Goal: Task Accomplishment & Management: Use online tool/utility

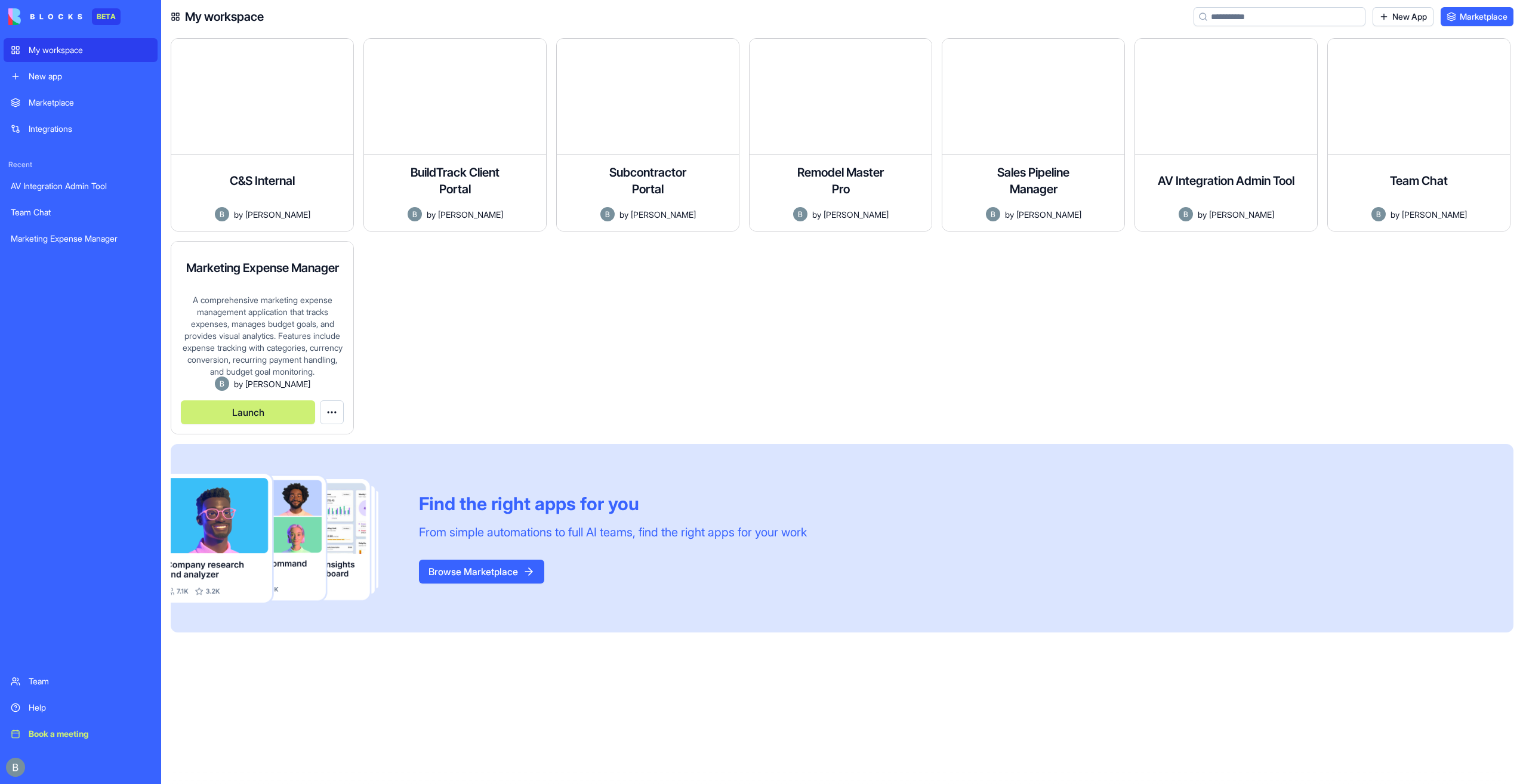
click at [268, 407] on button "Launch" at bounding box center [248, 412] width 135 height 24
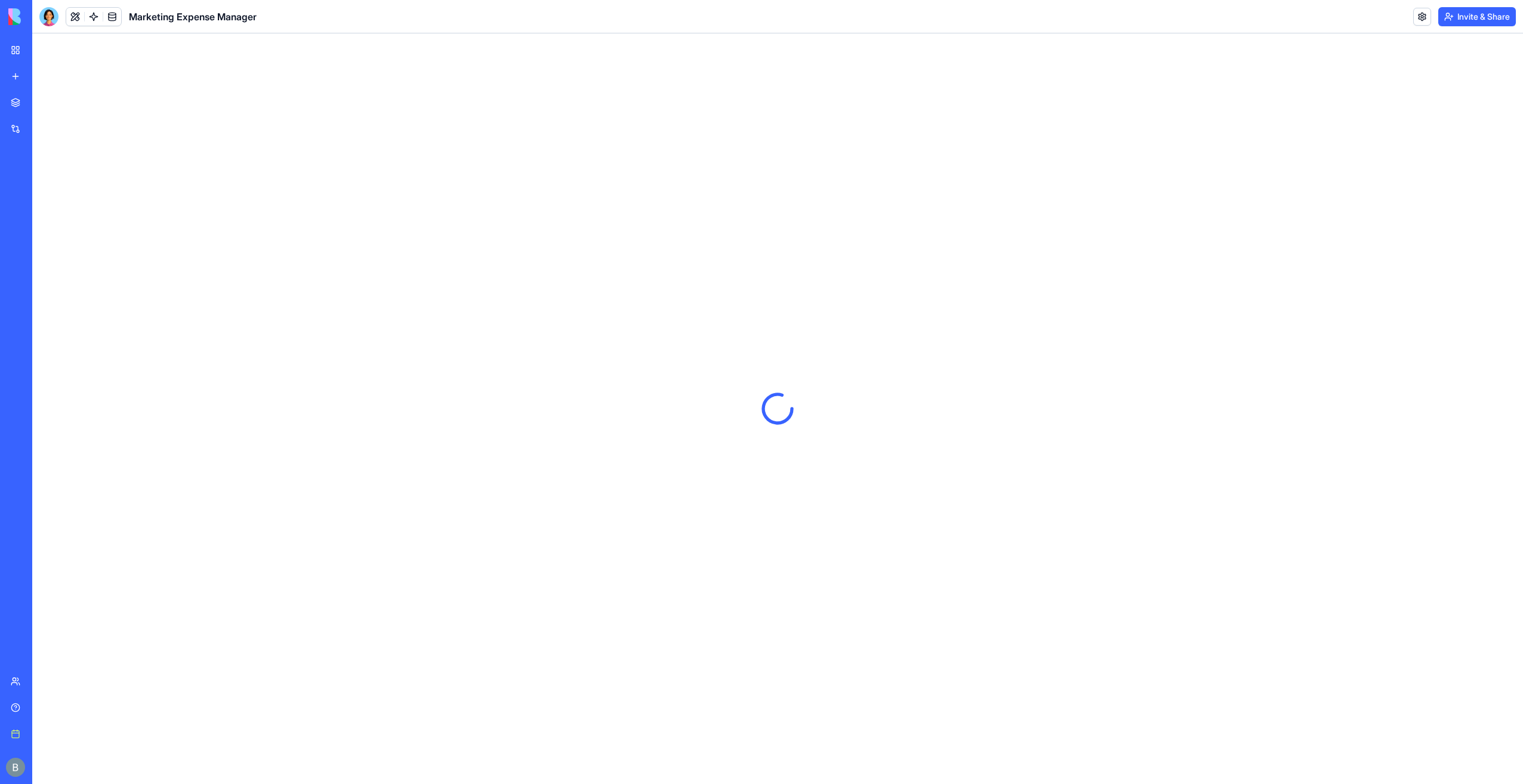
click at [207, 18] on h1 "Marketing Expense Manager" at bounding box center [193, 17] width 128 height 15
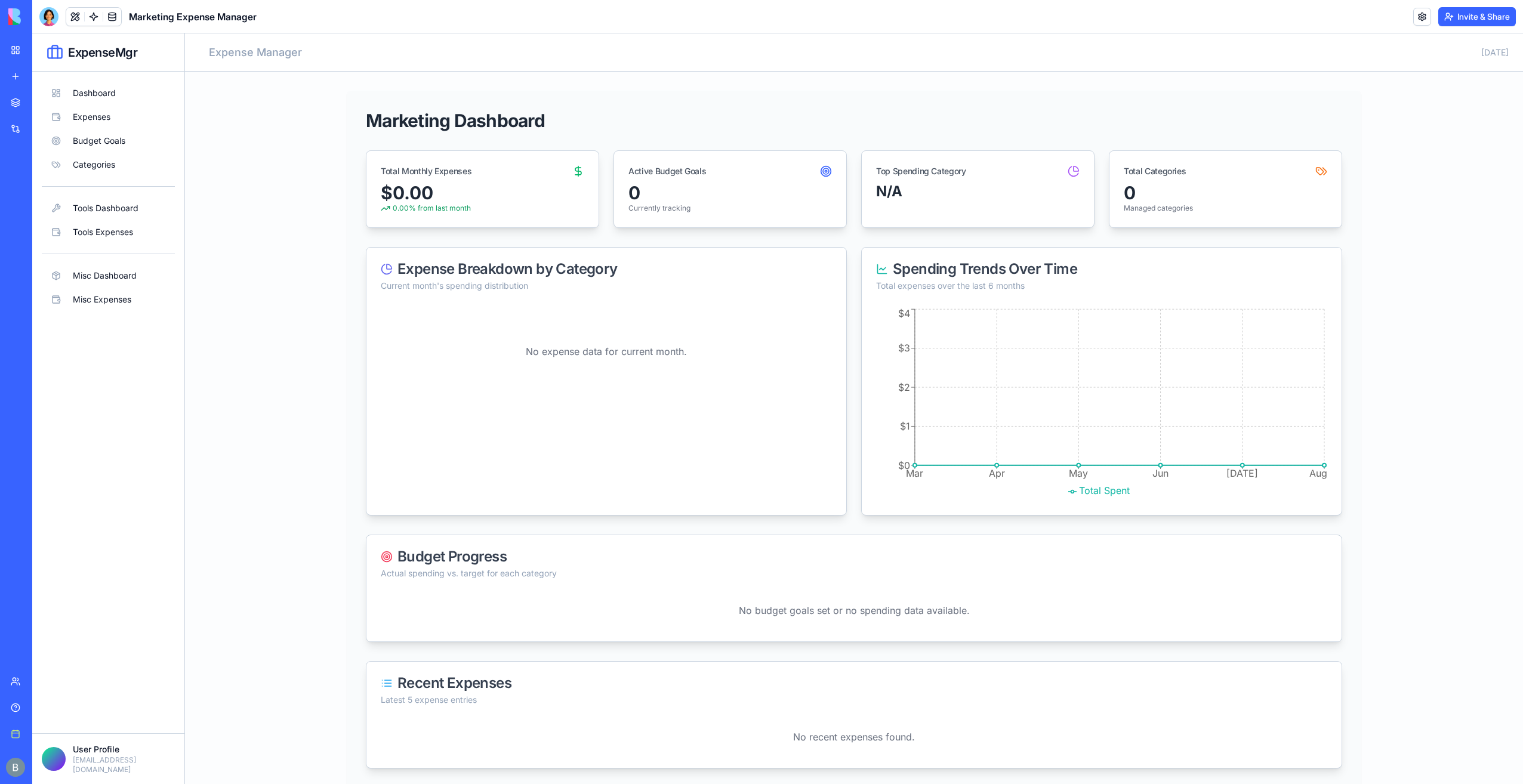
click at [1430, 13] on div "Invite & Share" at bounding box center [1464, 16] width 102 height 19
click at [1420, 21] on link at bounding box center [1422, 17] width 18 height 18
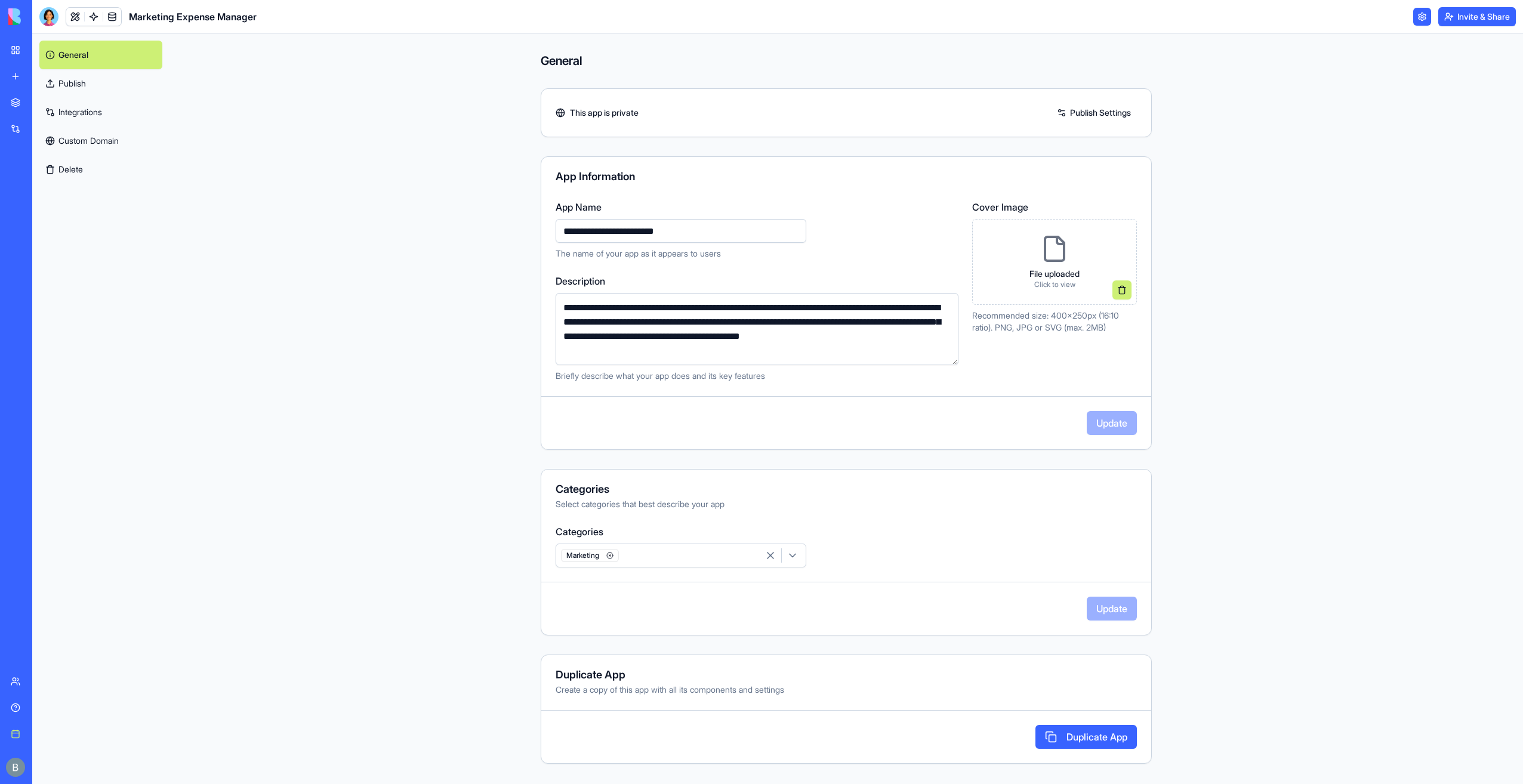
drag, startPoint x: 607, startPoint y: 235, endPoint x: 527, endPoint y: 244, distance: 80.5
click at [527, 244] on div "**********" at bounding box center [845, 409] width 1353 height 751
type input "**********"
click at [1113, 427] on button "Update" at bounding box center [1111, 422] width 50 height 24
click at [70, 19] on link at bounding box center [75, 17] width 18 height 18
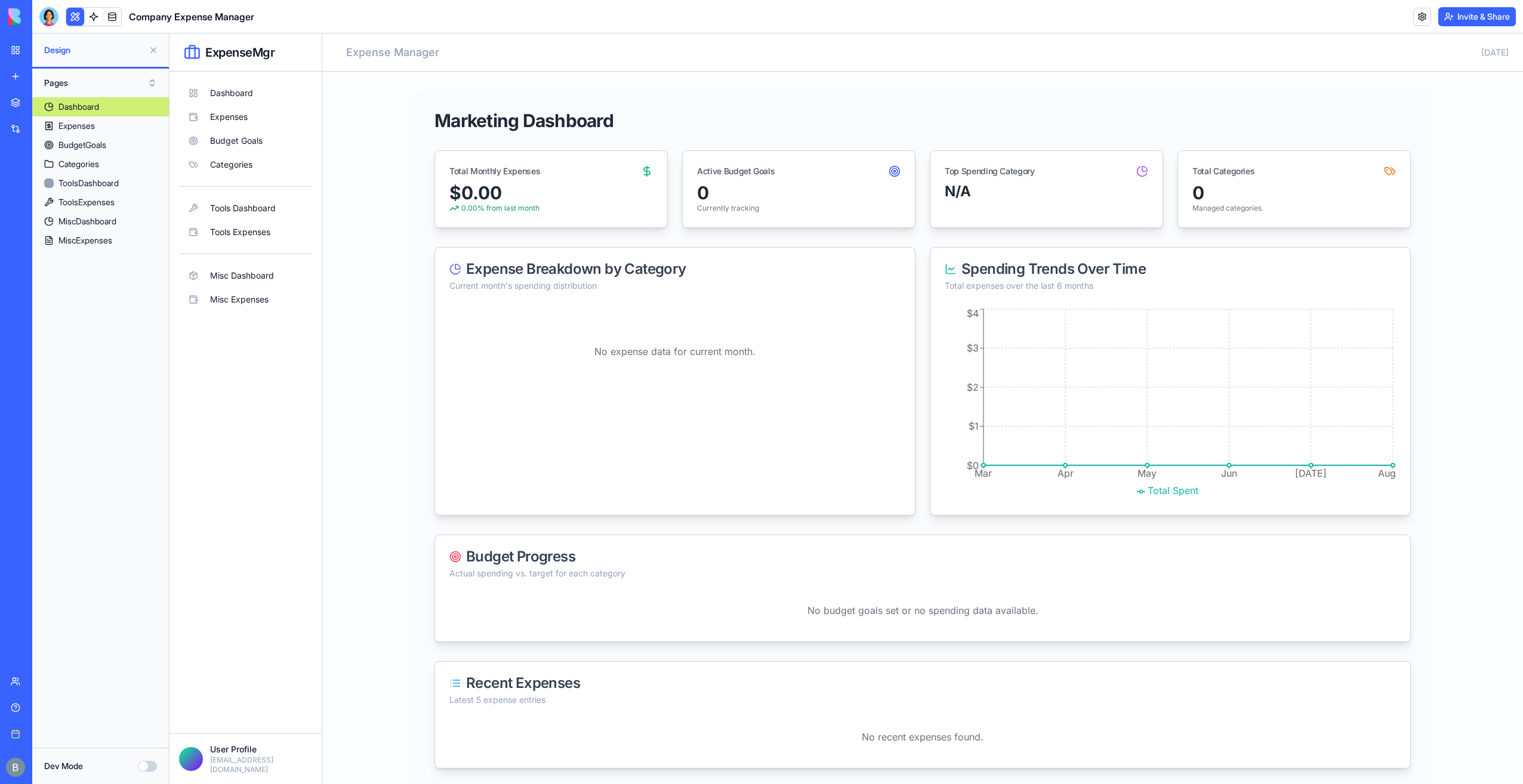
click at [72, 19] on button at bounding box center [75, 17] width 18 height 18
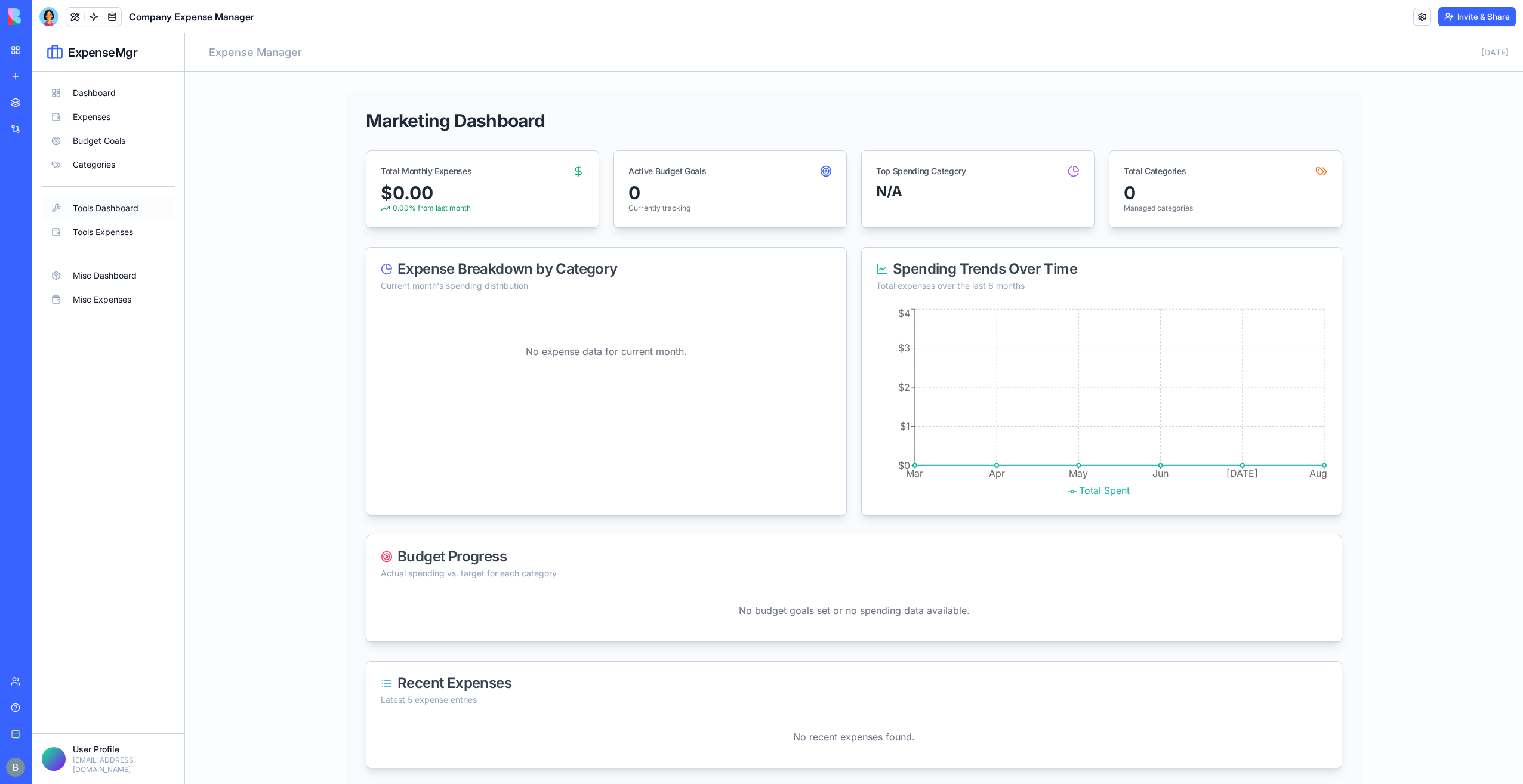
click at [127, 205] on button "Tools Dashboard" at bounding box center [108, 208] width 133 height 24
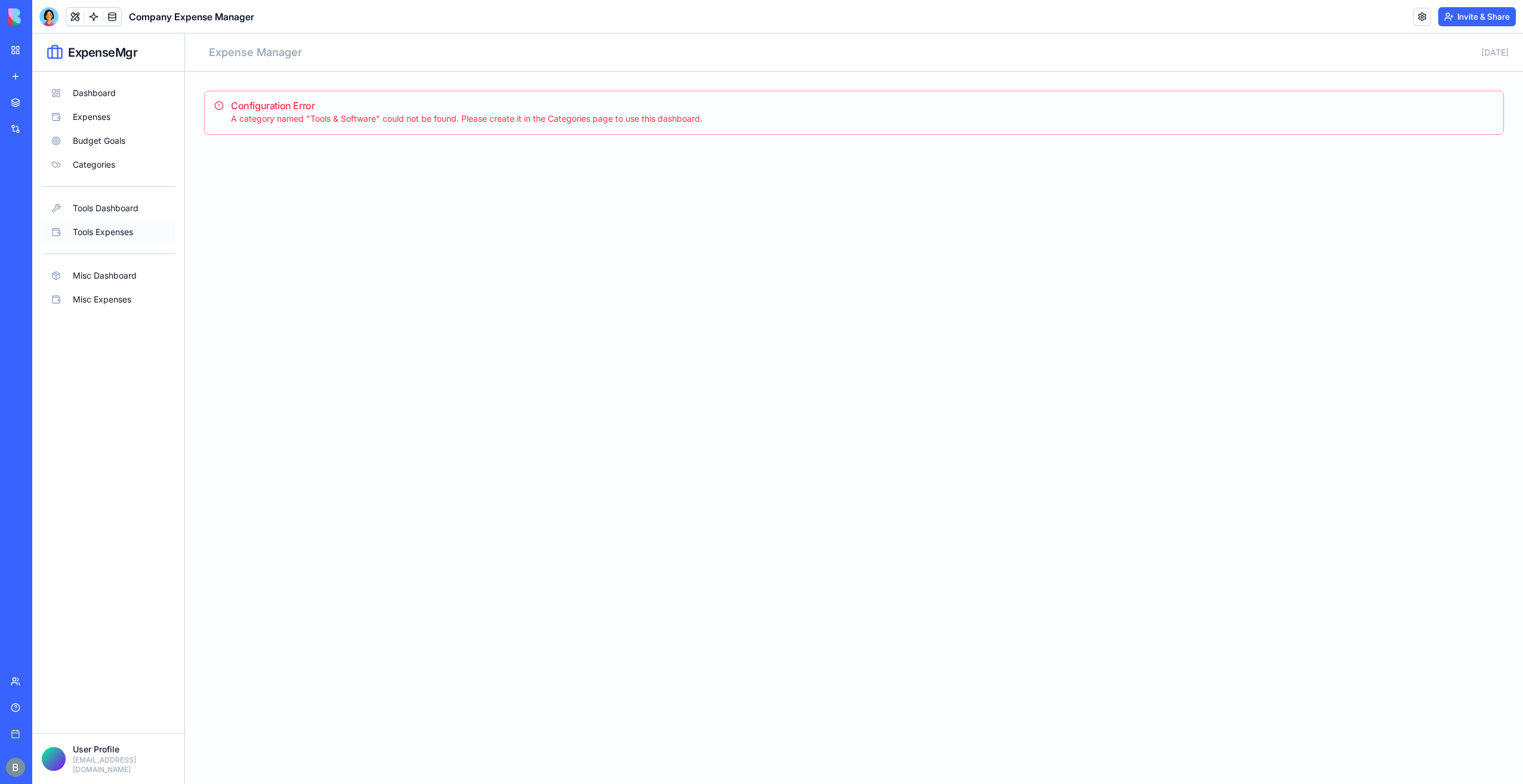
click at [126, 228] on button "Tools Expenses" at bounding box center [108, 232] width 133 height 24
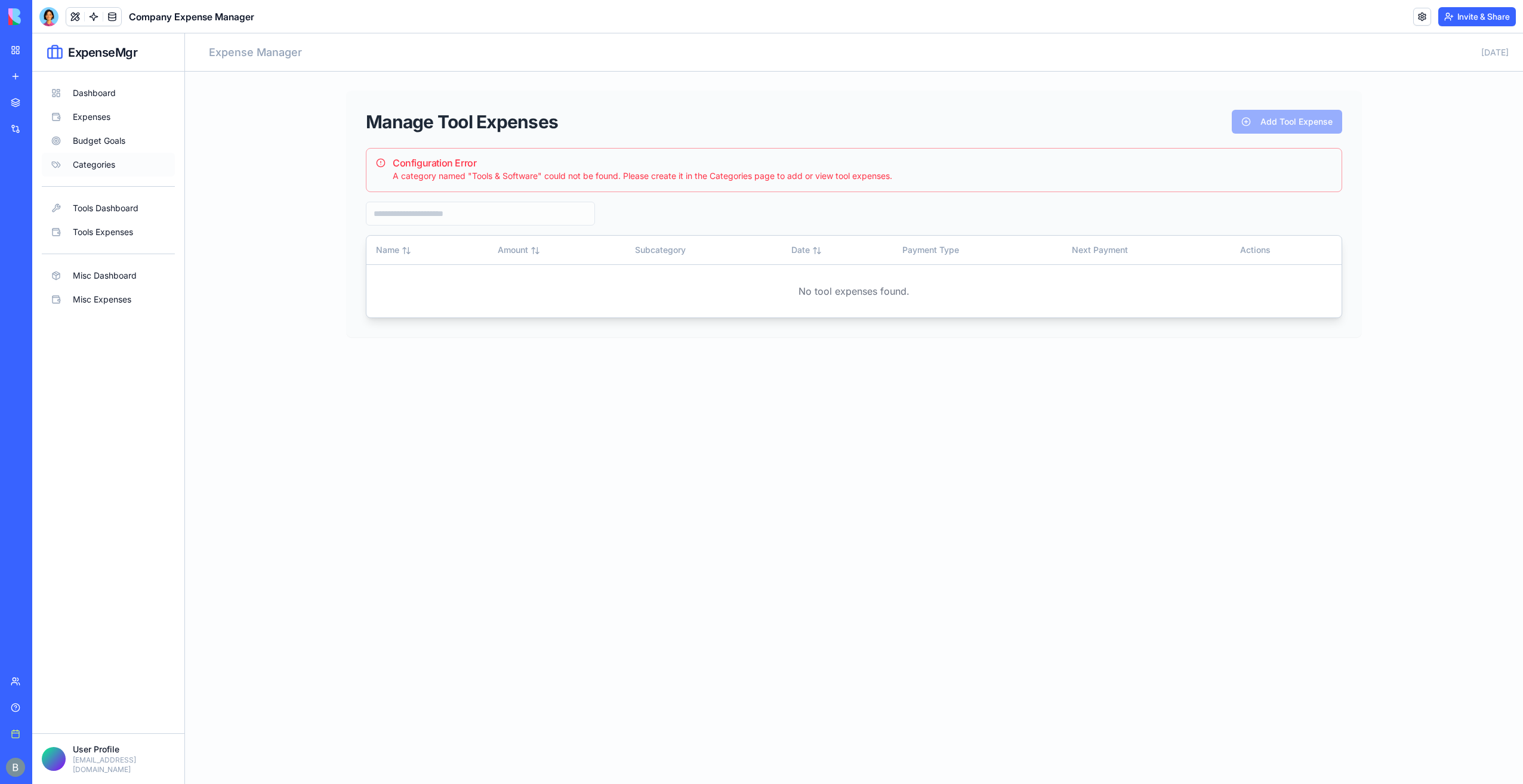
click at [120, 170] on button "Categories" at bounding box center [108, 164] width 133 height 24
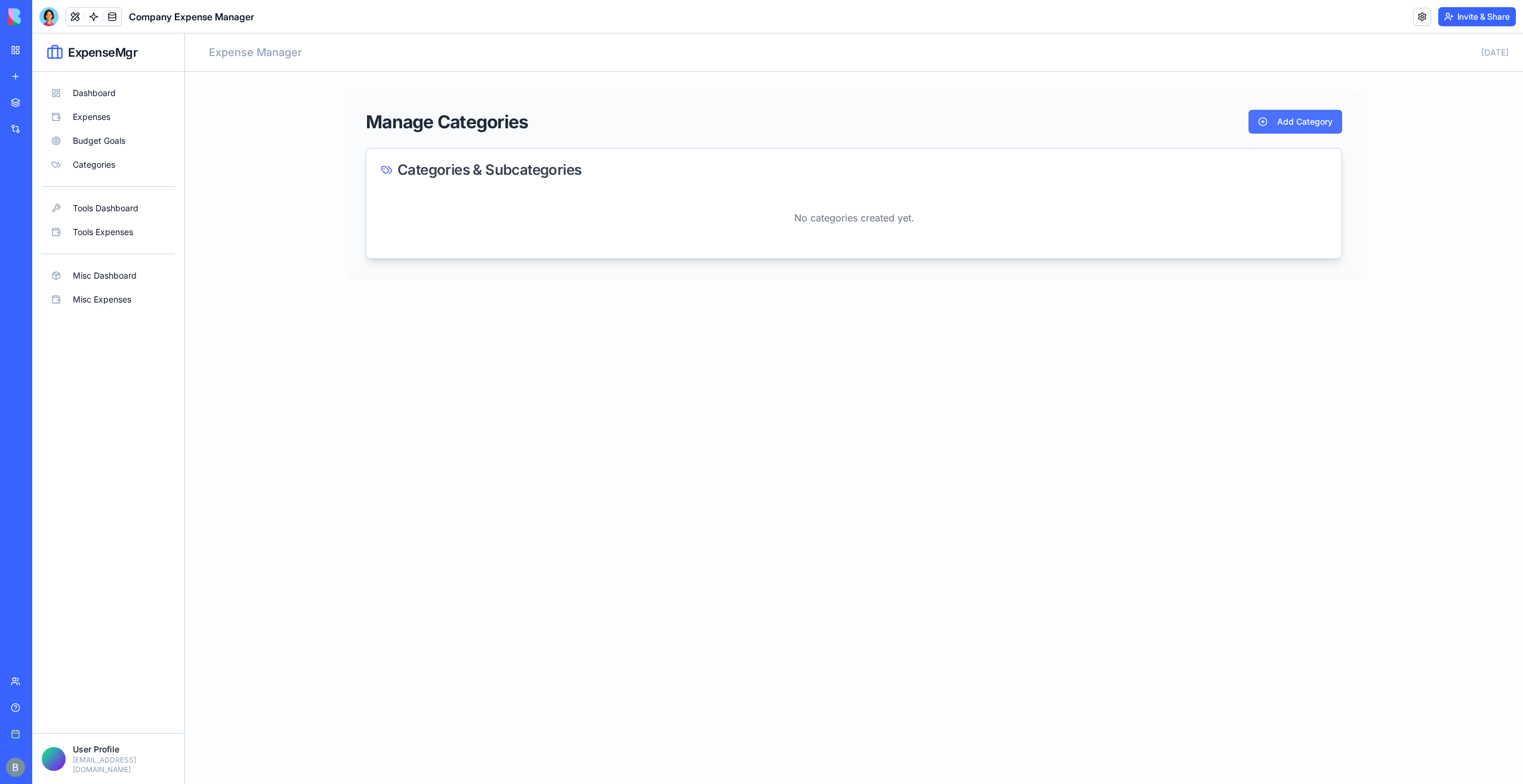
click at [1286, 127] on button "Add Category" at bounding box center [1294, 122] width 93 height 24
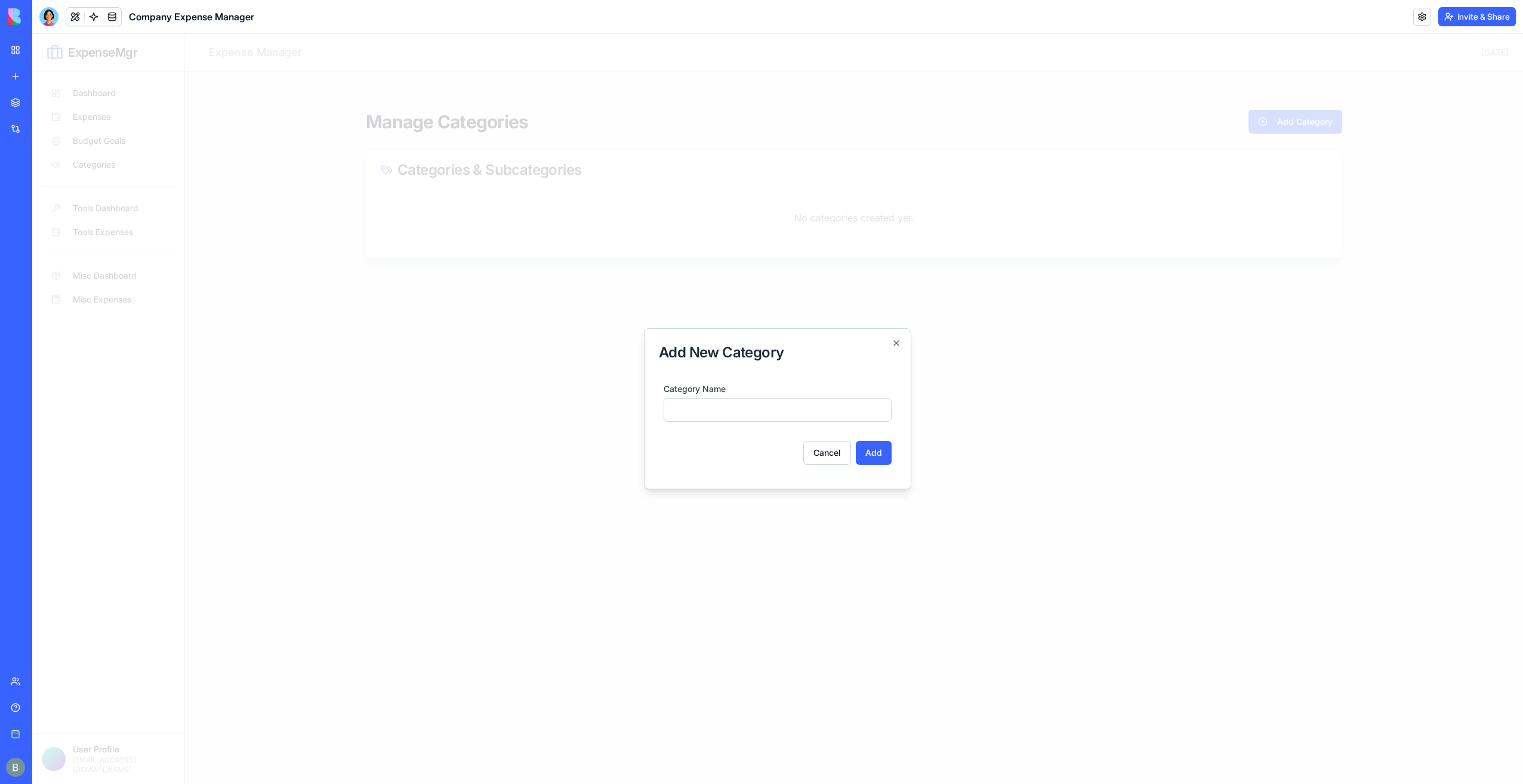
click at [802, 410] on input "Category Name" at bounding box center [777, 410] width 228 height 24
click at [901, 351] on div "Add New Category Category Name Cancel Add Close" at bounding box center [777, 409] width 267 height 161
click at [900, 344] on icon "button" at bounding box center [896, 343] width 10 height 10
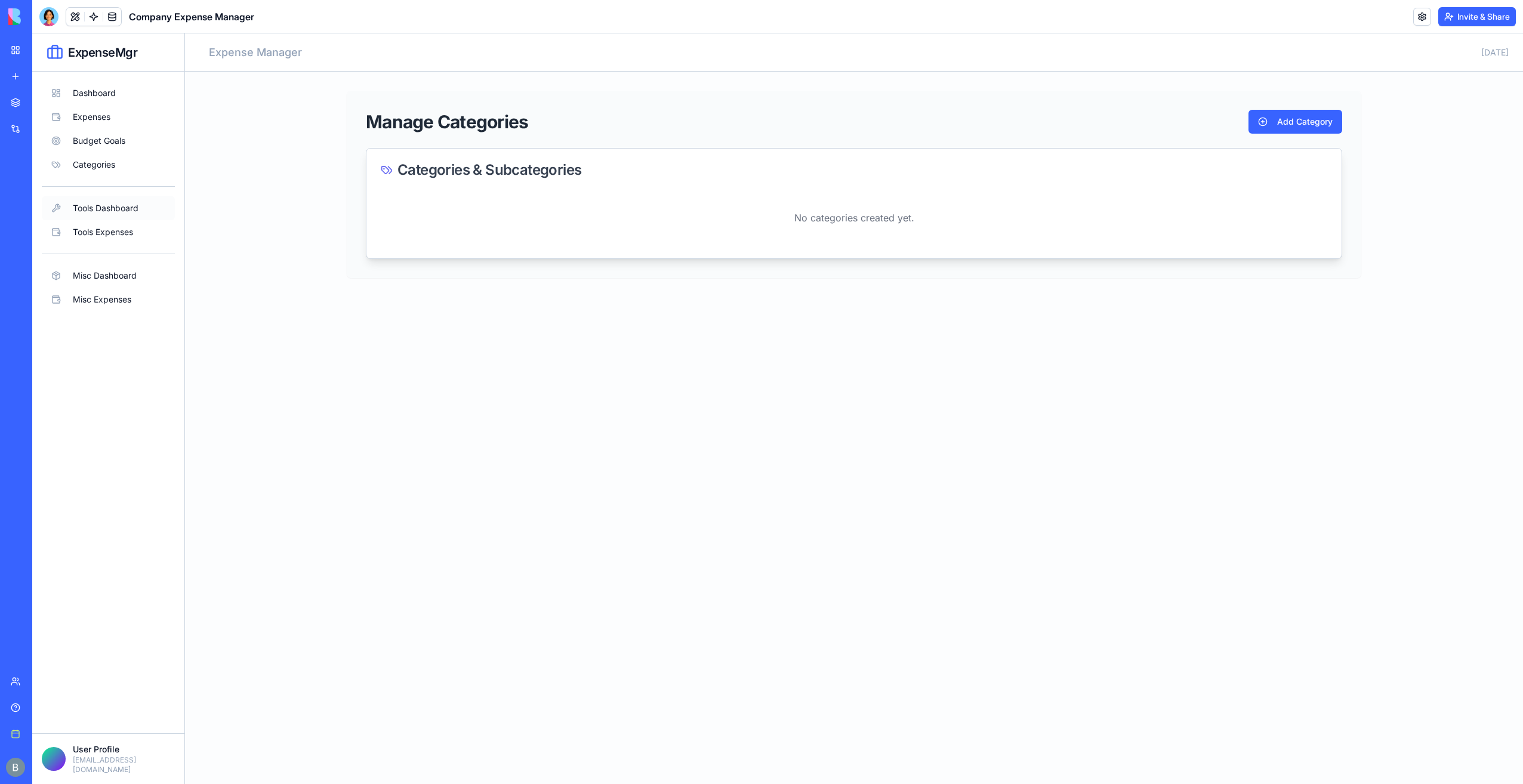
click at [114, 210] on button "Tools Dashboard" at bounding box center [108, 208] width 133 height 24
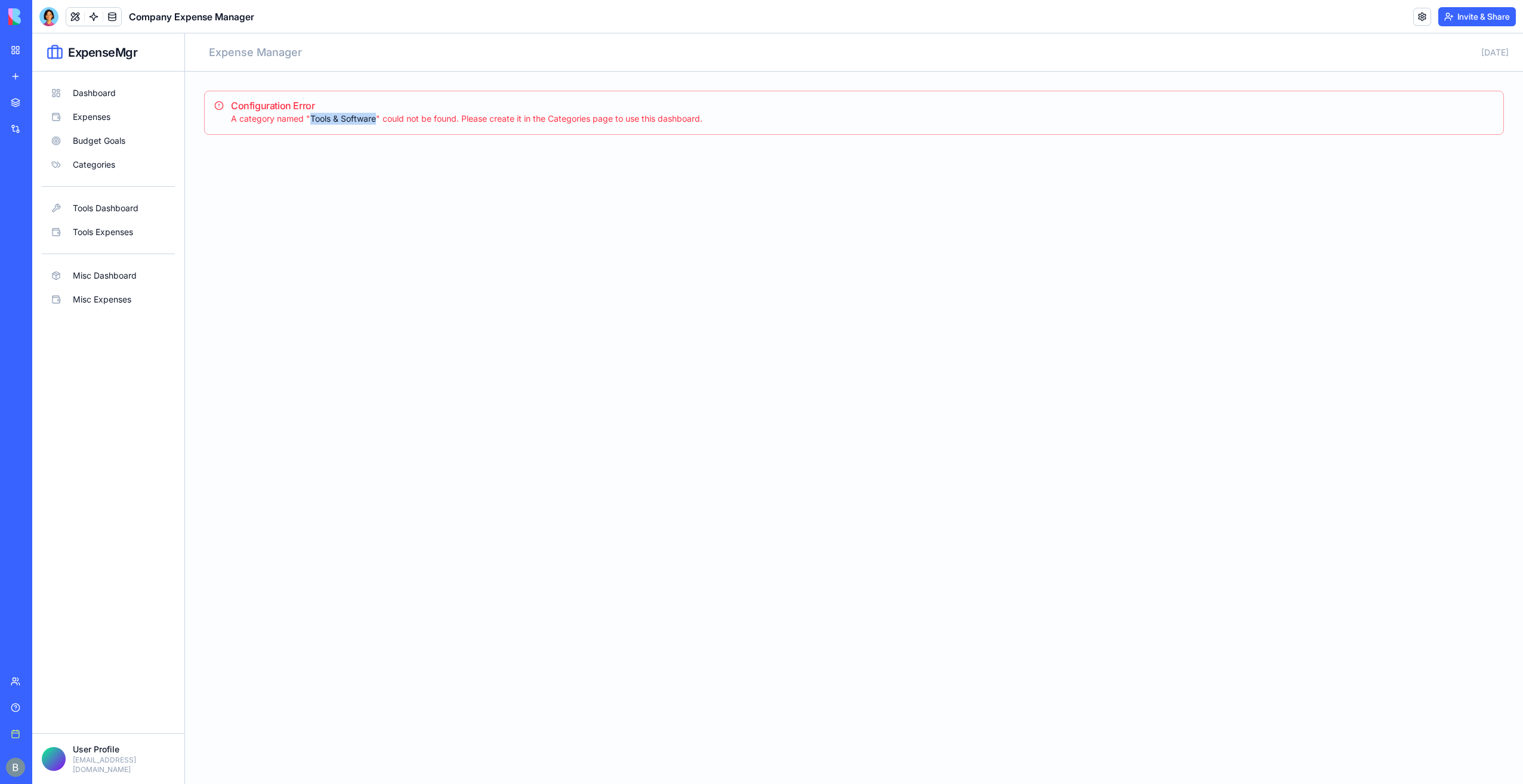
drag, startPoint x: 374, startPoint y: 121, endPoint x: 310, endPoint y: 123, distance: 64.0
click at [310, 123] on div "A category named " Tools & Software " could not be found. Please create it in t…" at bounding box center [854, 119] width 1279 height 12
copy div "Tools & Software"
click at [74, 181] on div "Dashboard Expenses Budget Goals Categories Tools Dashboard Tools Expenses Misc …" at bounding box center [108, 196] width 133 height 230
click at [77, 172] on button "Categories" at bounding box center [108, 164] width 133 height 24
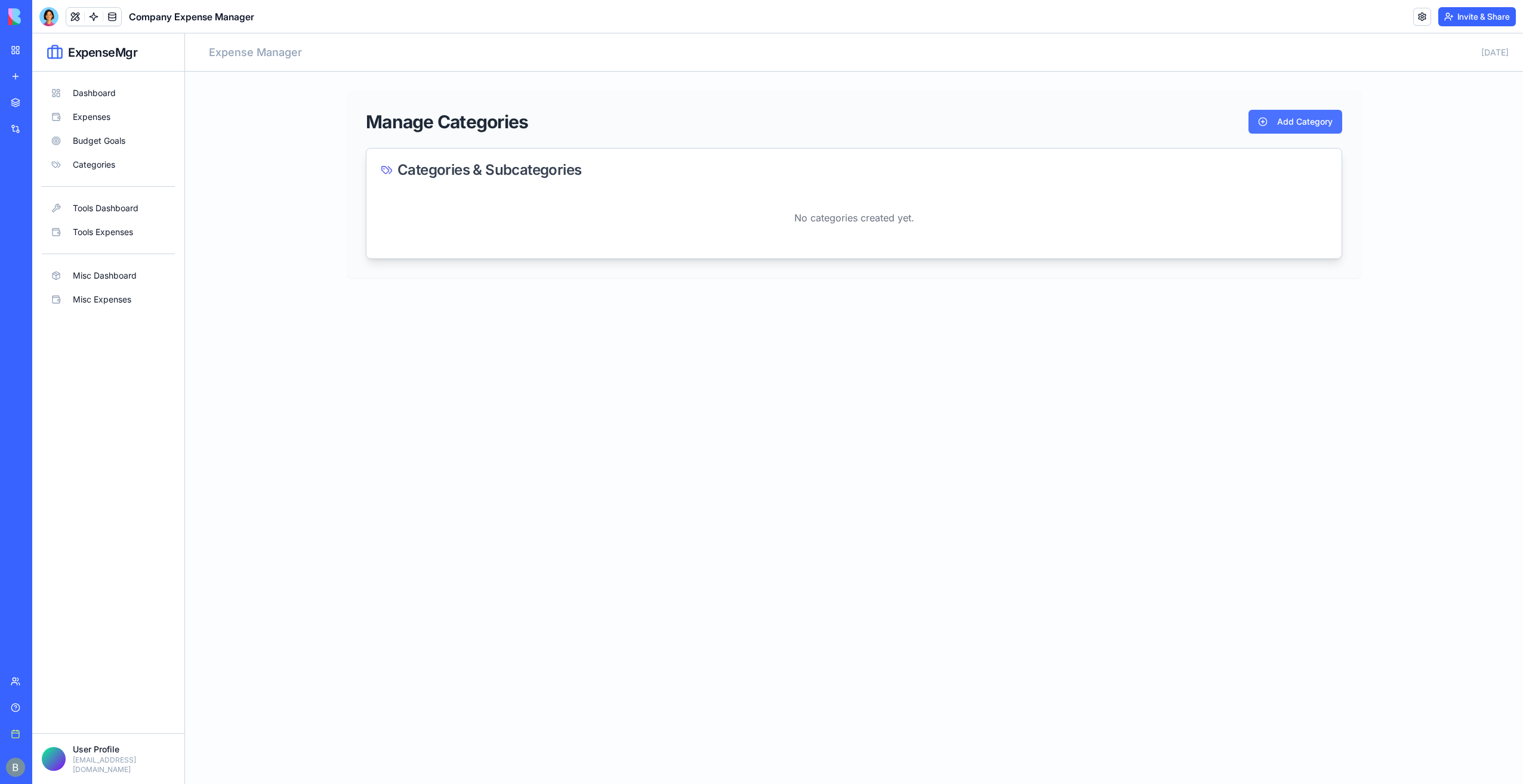
click at [1299, 127] on button "Add Category" at bounding box center [1294, 122] width 93 height 24
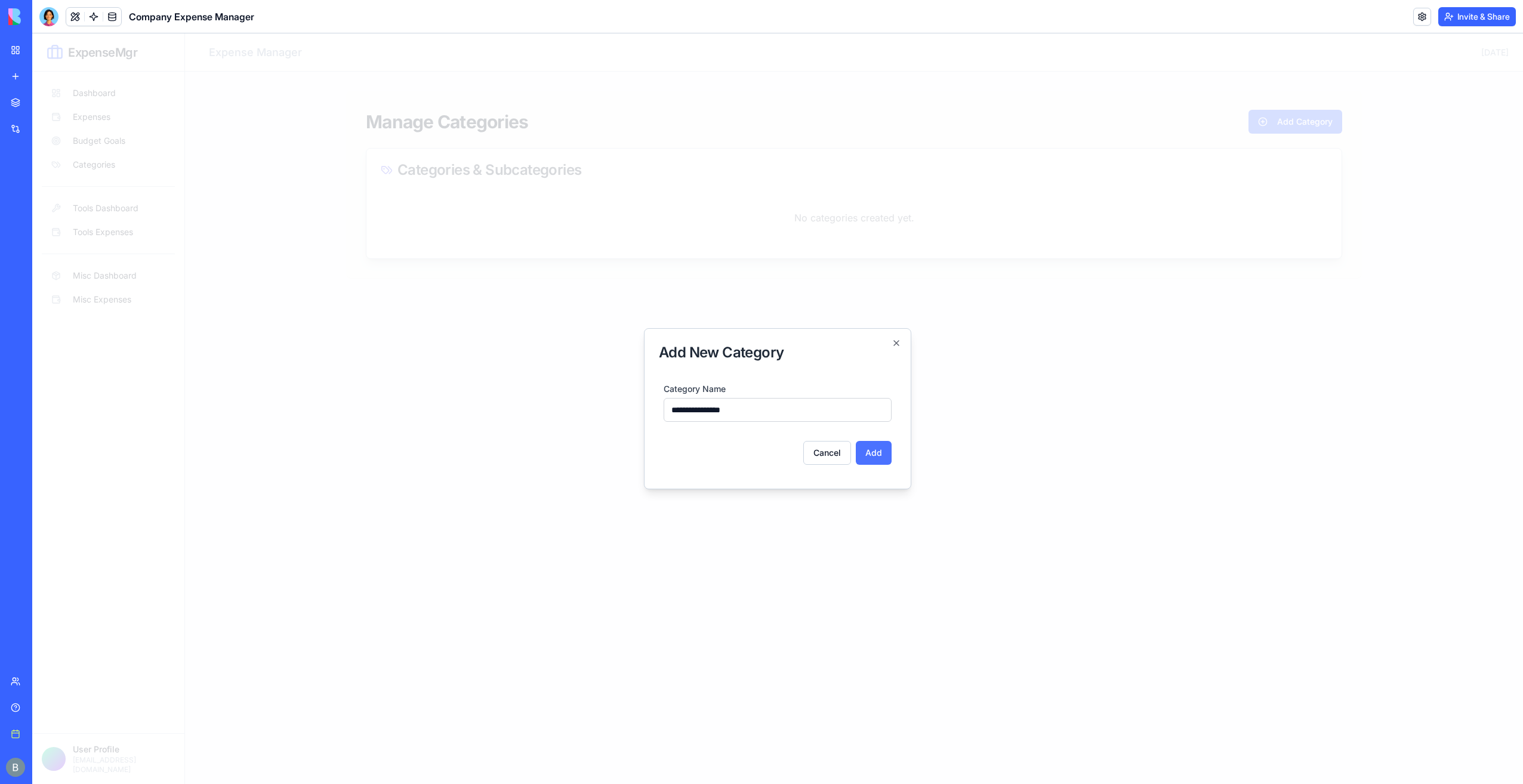
type input "**********"
click at [888, 453] on button "Add" at bounding box center [874, 453] width 35 height 24
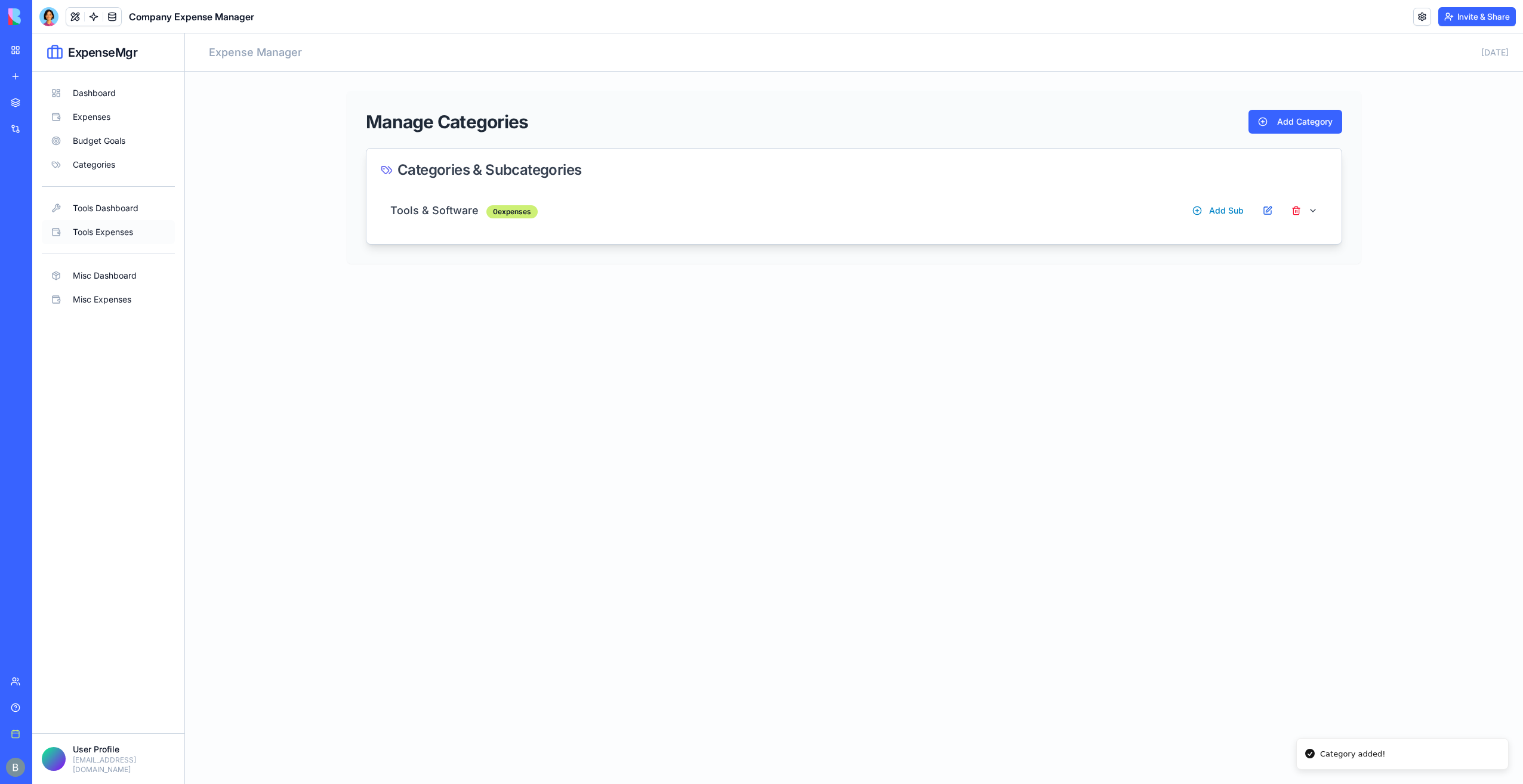
click at [107, 232] on button "Tools Expenses" at bounding box center [108, 232] width 133 height 24
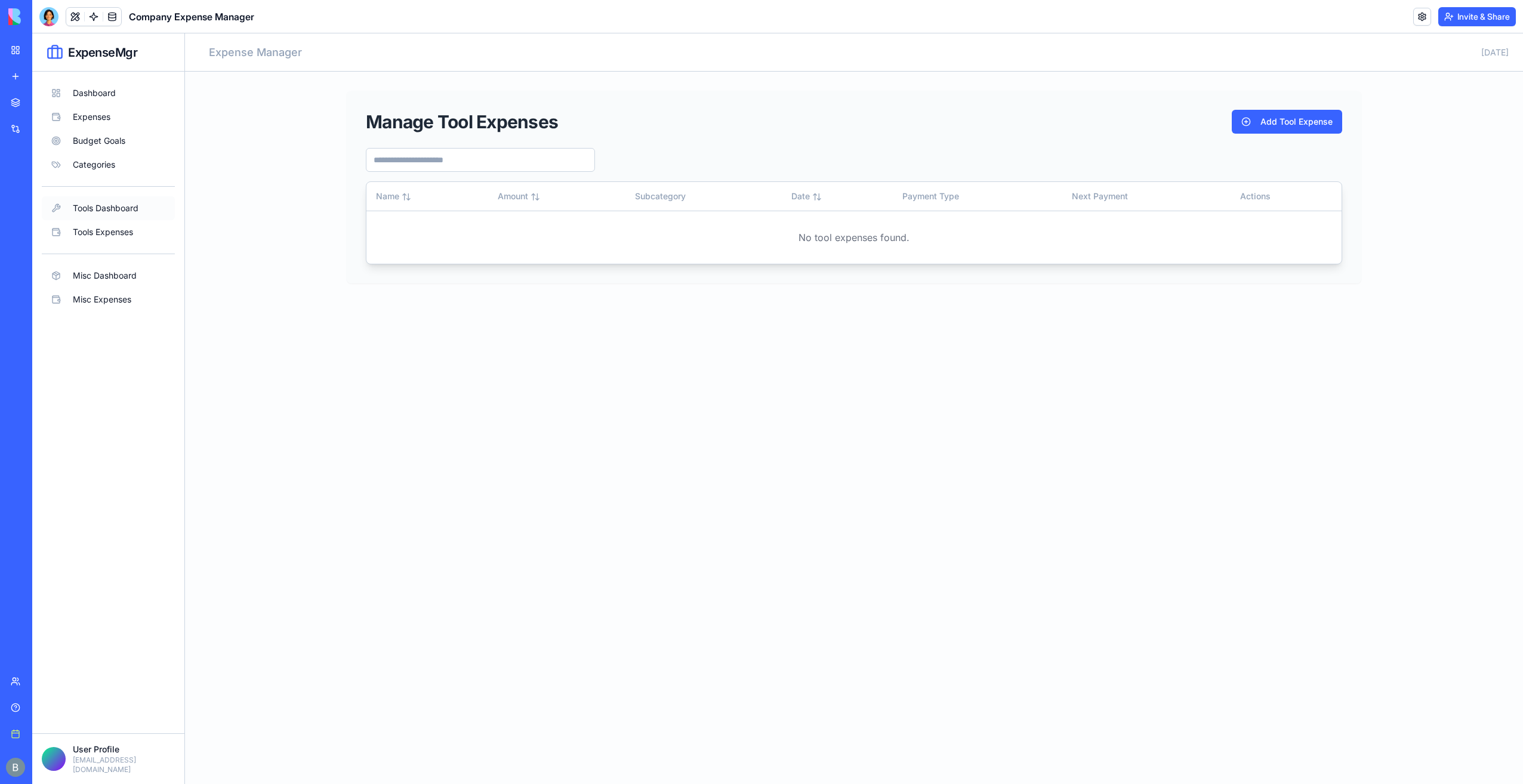
click at [116, 204] on button "Tools Dashboard" at bounding box center [108, 208] width 133 height 24
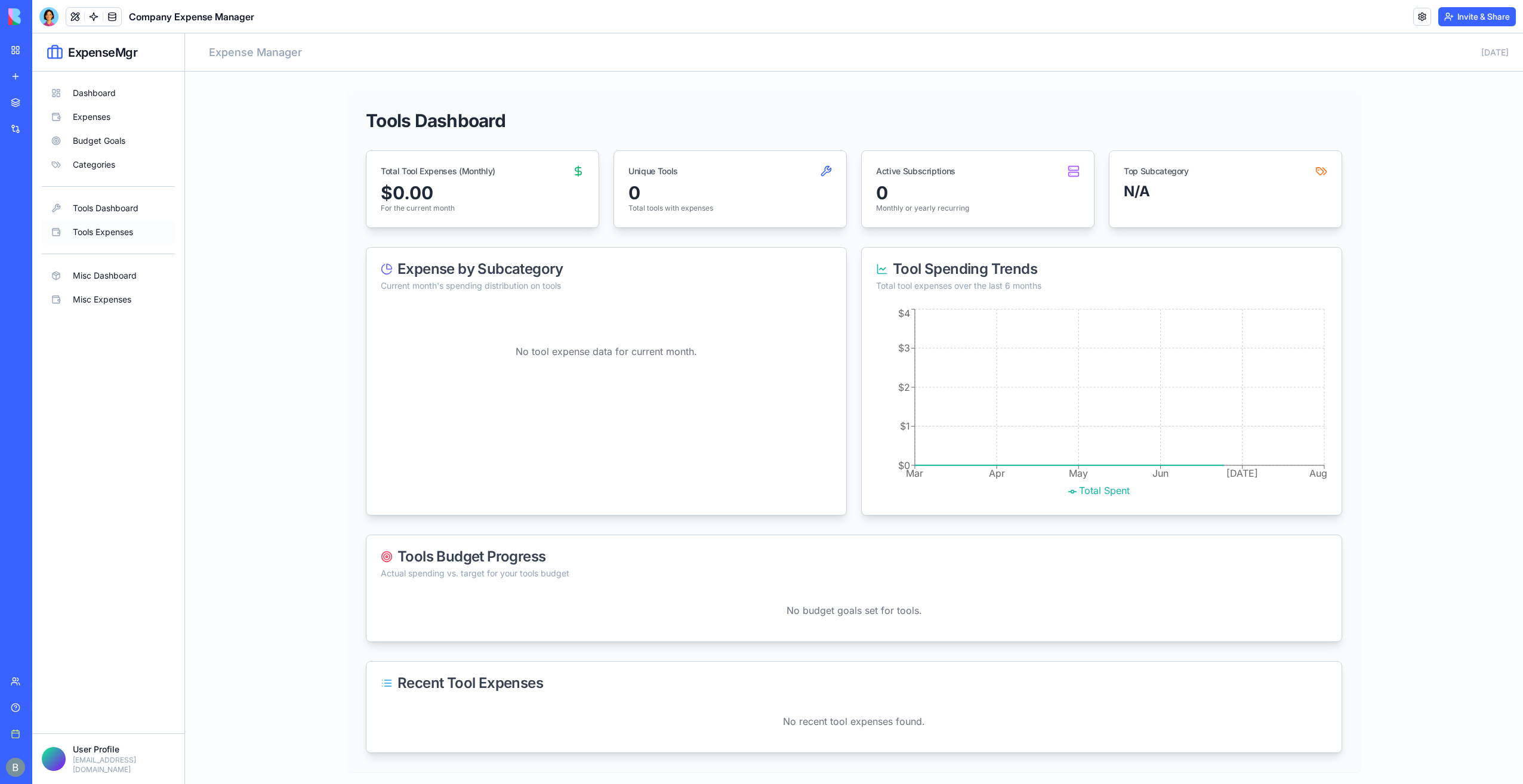
click at [115, 232] on button "Tools Expenses" at bounding box center [108, 232] width 133 height 24
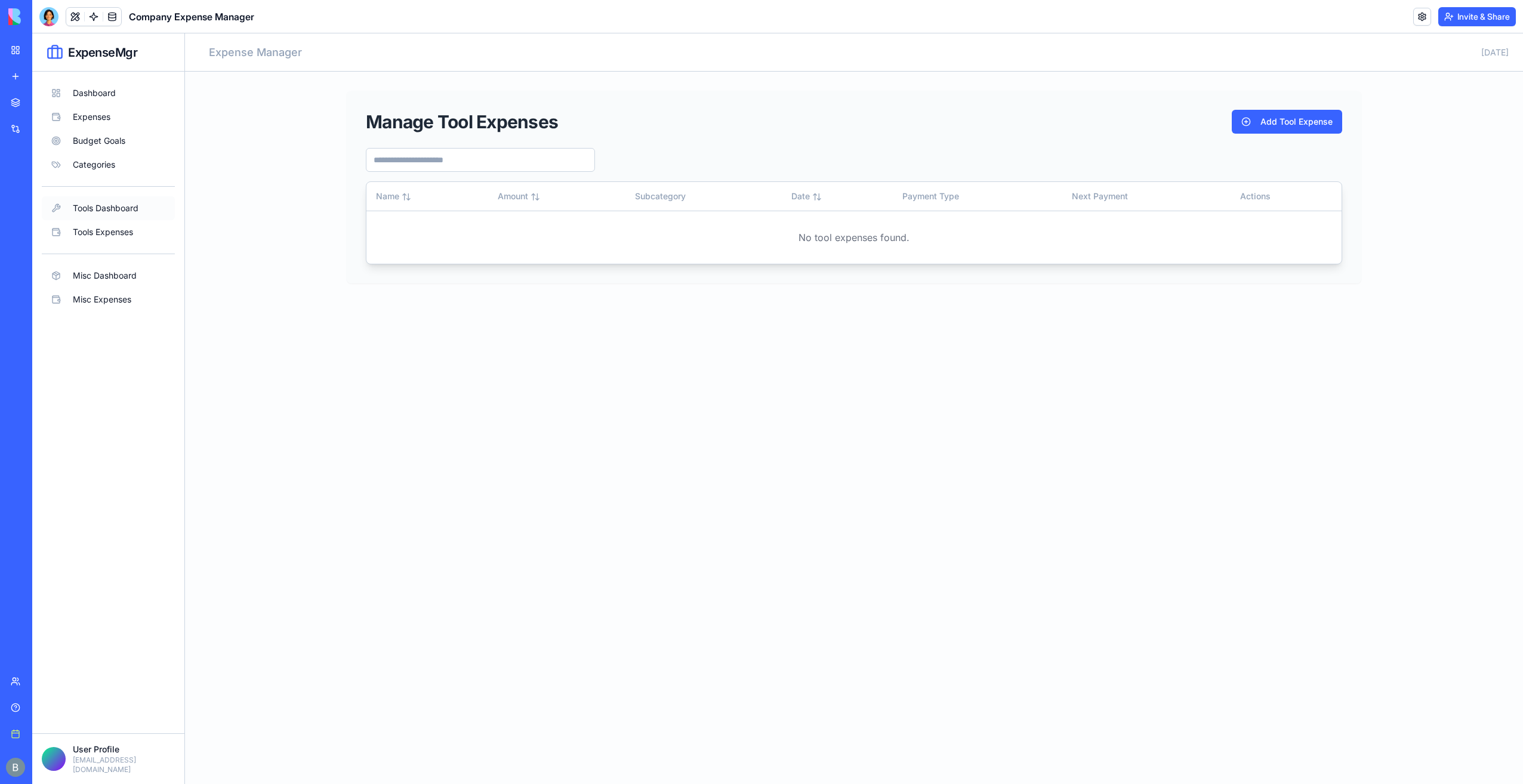
click at [128, 209] on button "Tools Dashboard" at bounding box center [108, 208] width 133 height 24
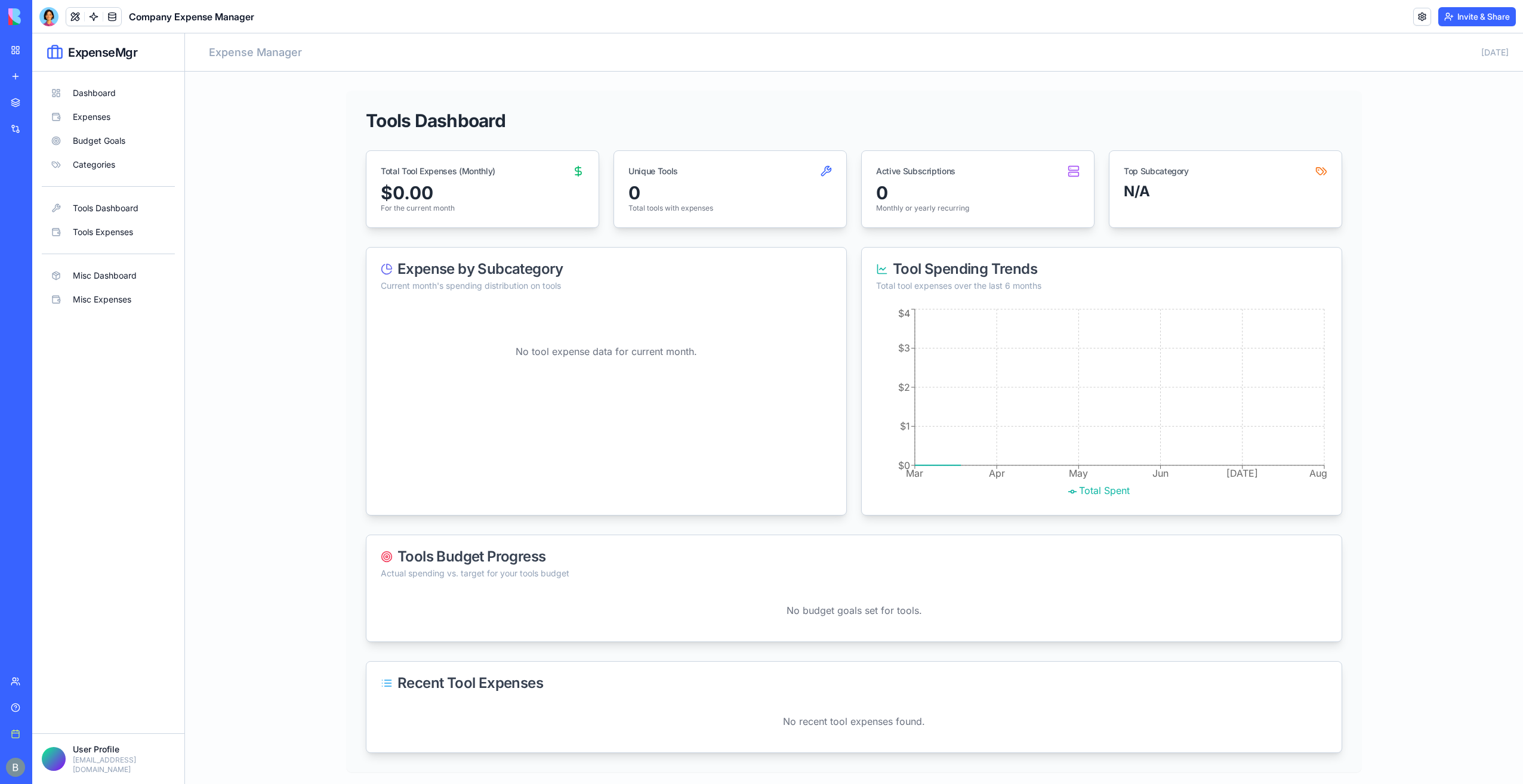
click at [124, 266] on button "Misc Dashboard" at bounding box center [108, 275] width 133 height 24
click at [121, 293] on button "Misc Expenses" at bounding box center [108, 300] width 133 height 24
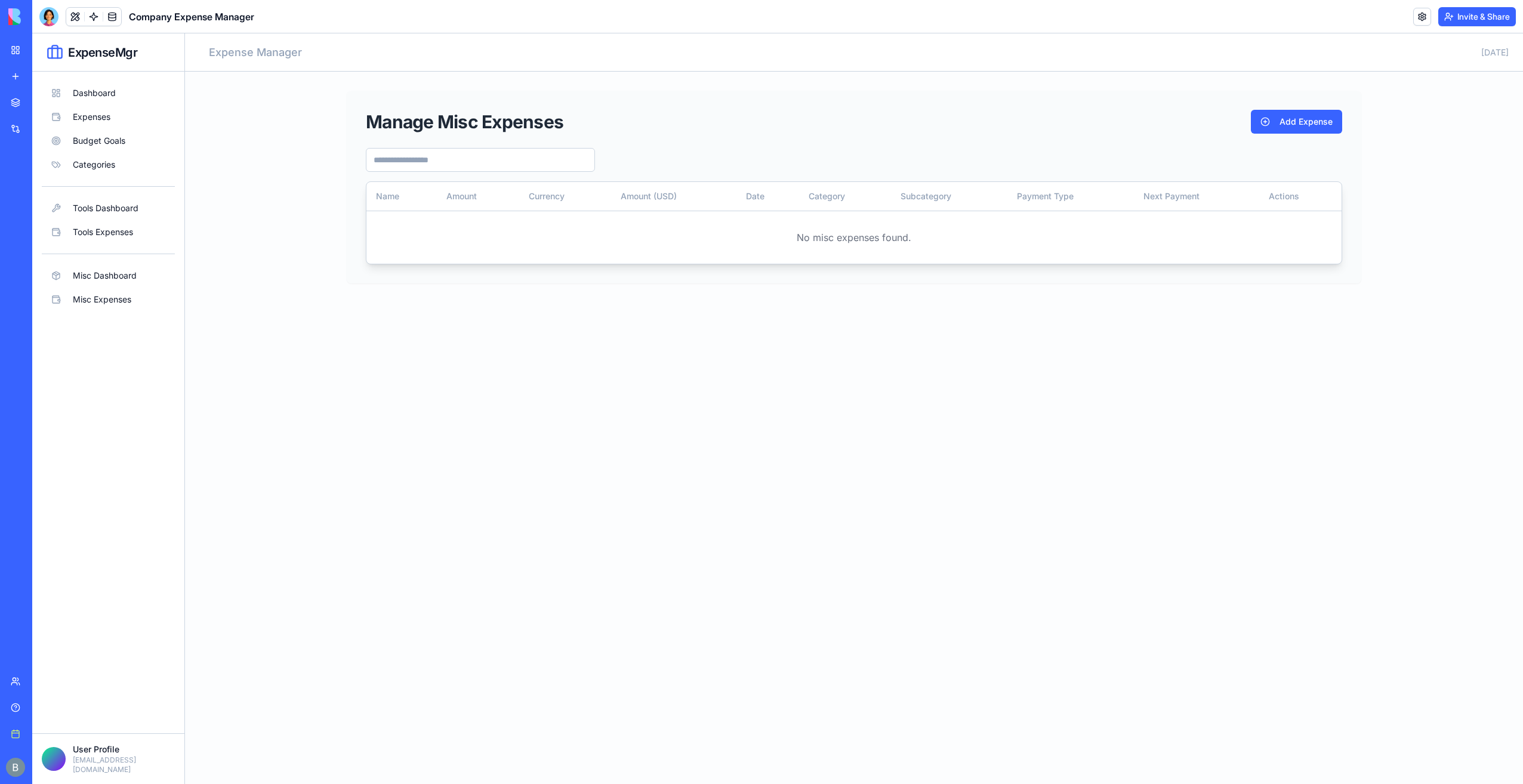
click at [118, 259] on div "Dashboard Expenses Budget Goals Categories Tools Dashboard Tools Expenses Misc …" at bounding box center [108, 196] width 133 height 230
click at [118, 273] on button "Misc Dashboard" at bounding box center [108, 275] width 133 height 24
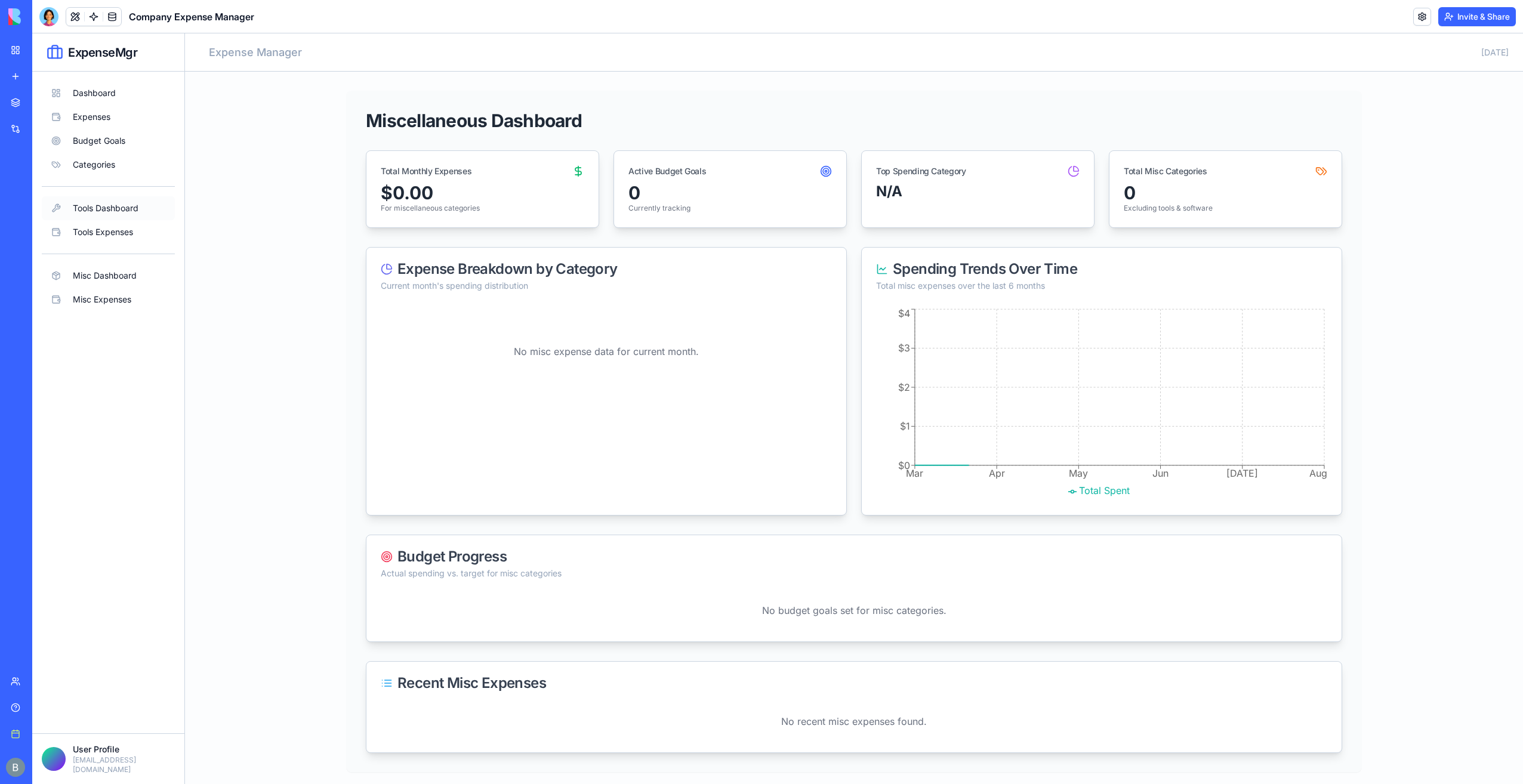
click at [130, 218] on button "Tools Dashboard" at bounding box center [108, 208] width 133 height 24
click at [116, 162] on button "Categories" at bounding box center [108, 164] width 133 height 24
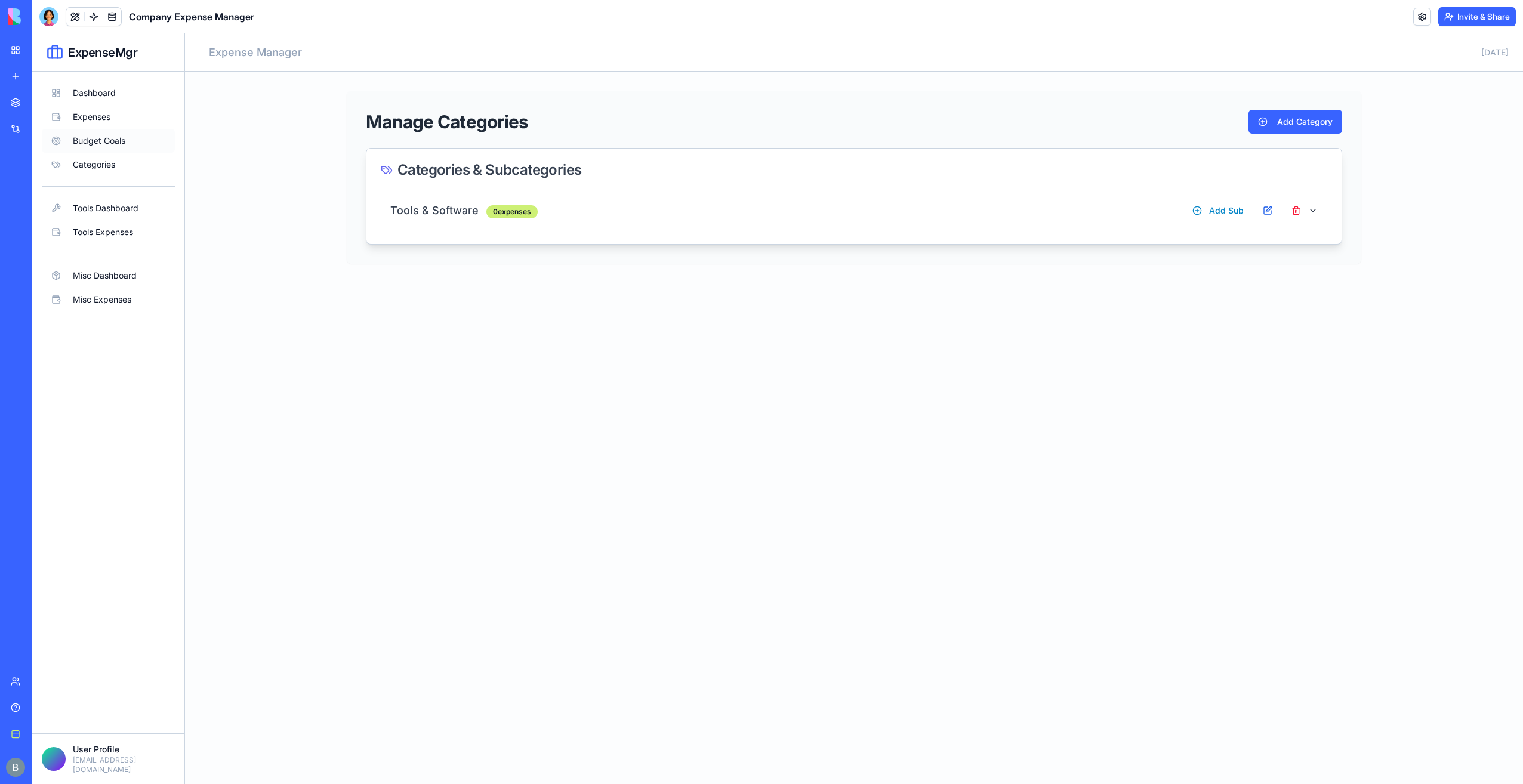
click at [113, 143] on button "Budget Goals" at bounding box center [108, 140] width 133 height 24
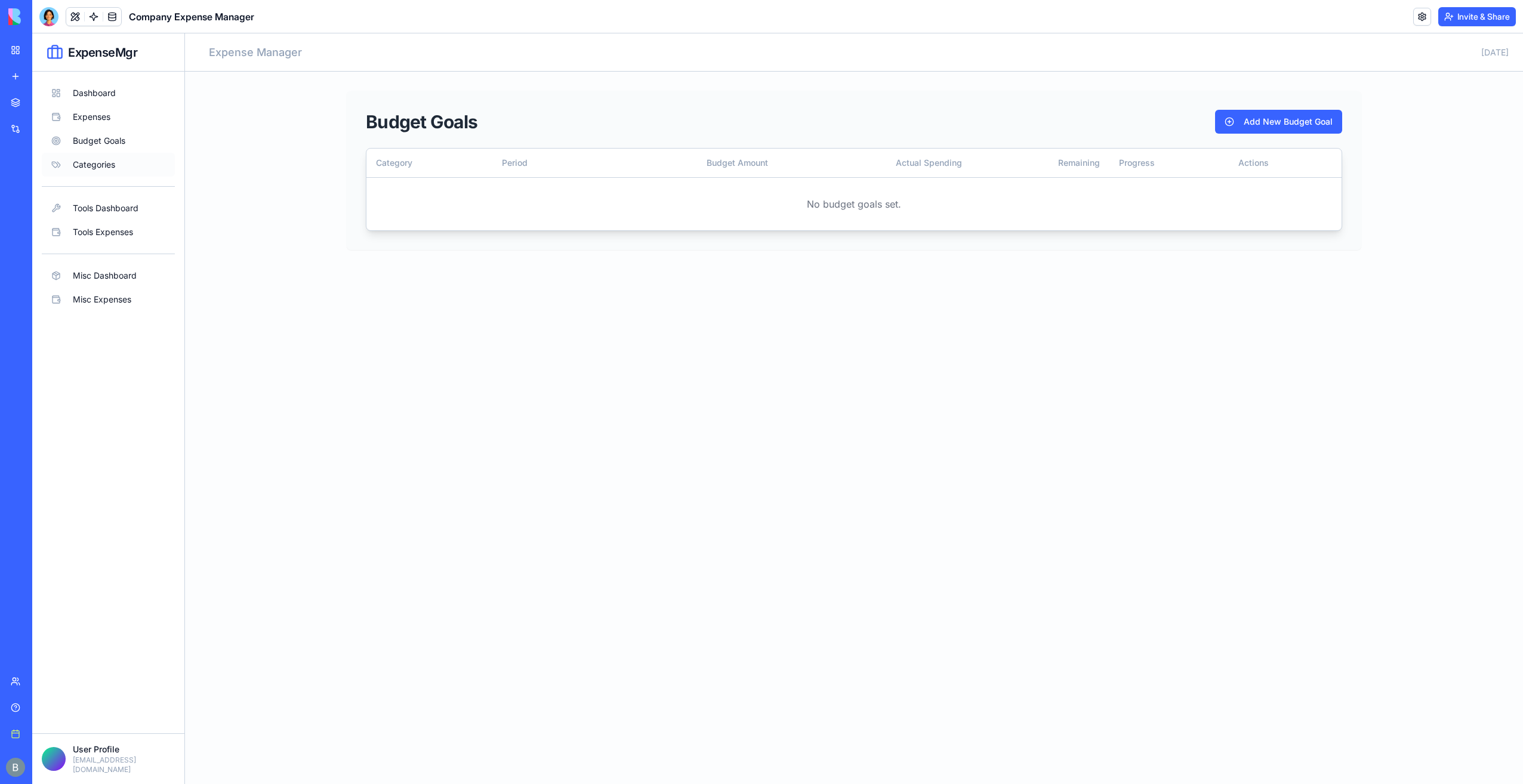
click at [118, 165] on button "Categories" at bounding box center [108, 164] width 133 height 24
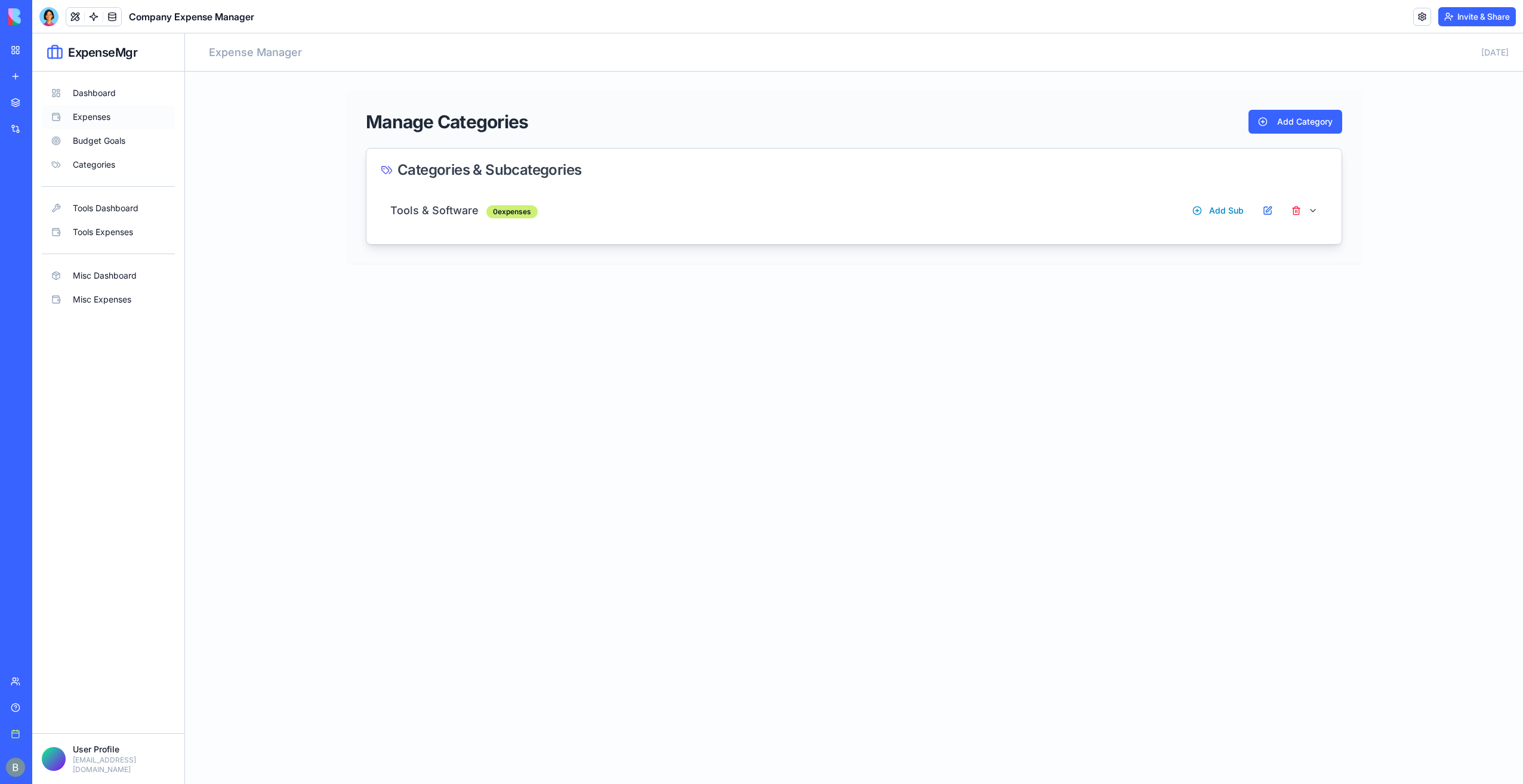
click at [141, 122] on button "Expenses" at bounding box center [108, 117] width 133 height 24
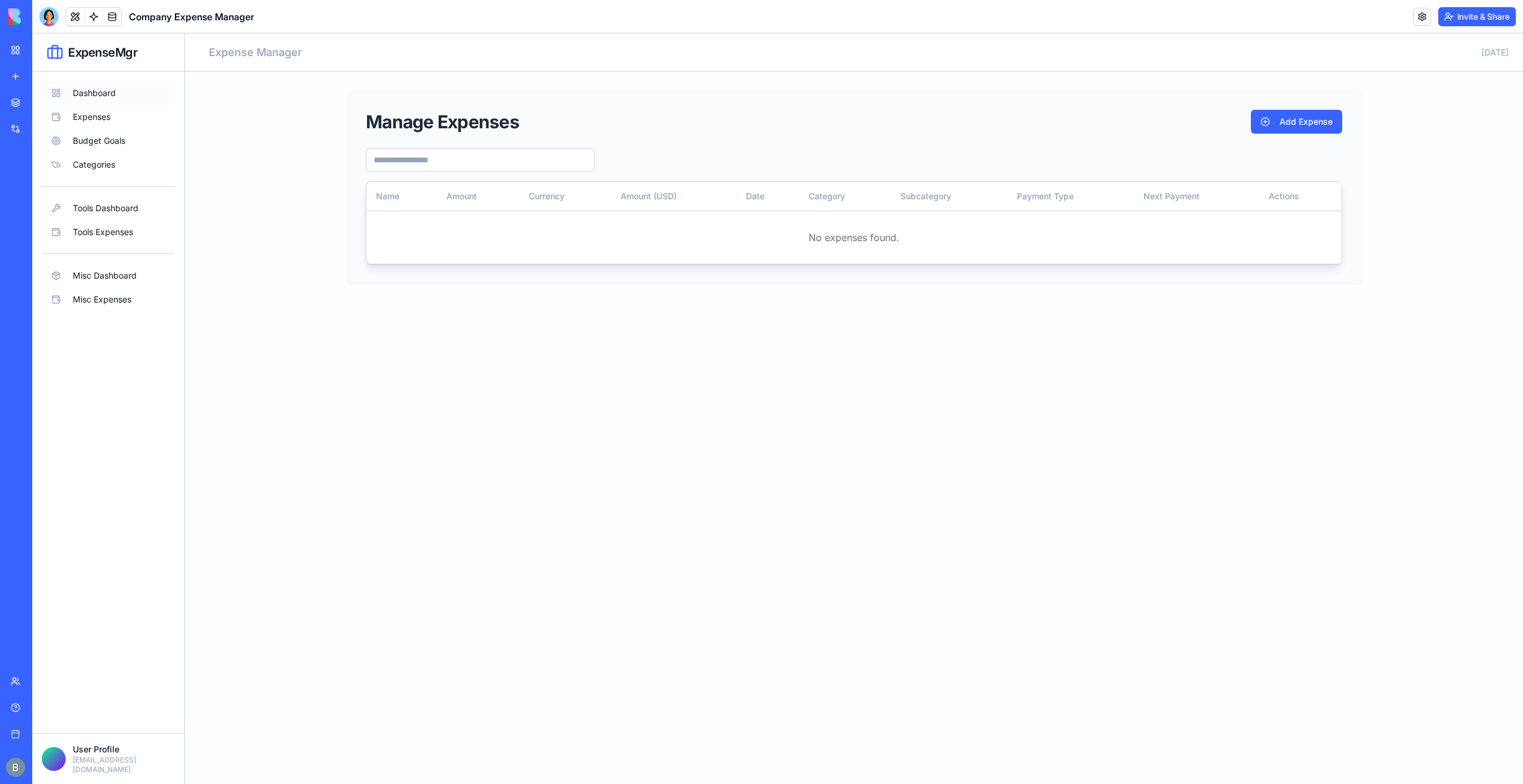
click at [129, 95] on button "Dashboard" at bounding box center [108, 93] width 133 height 24
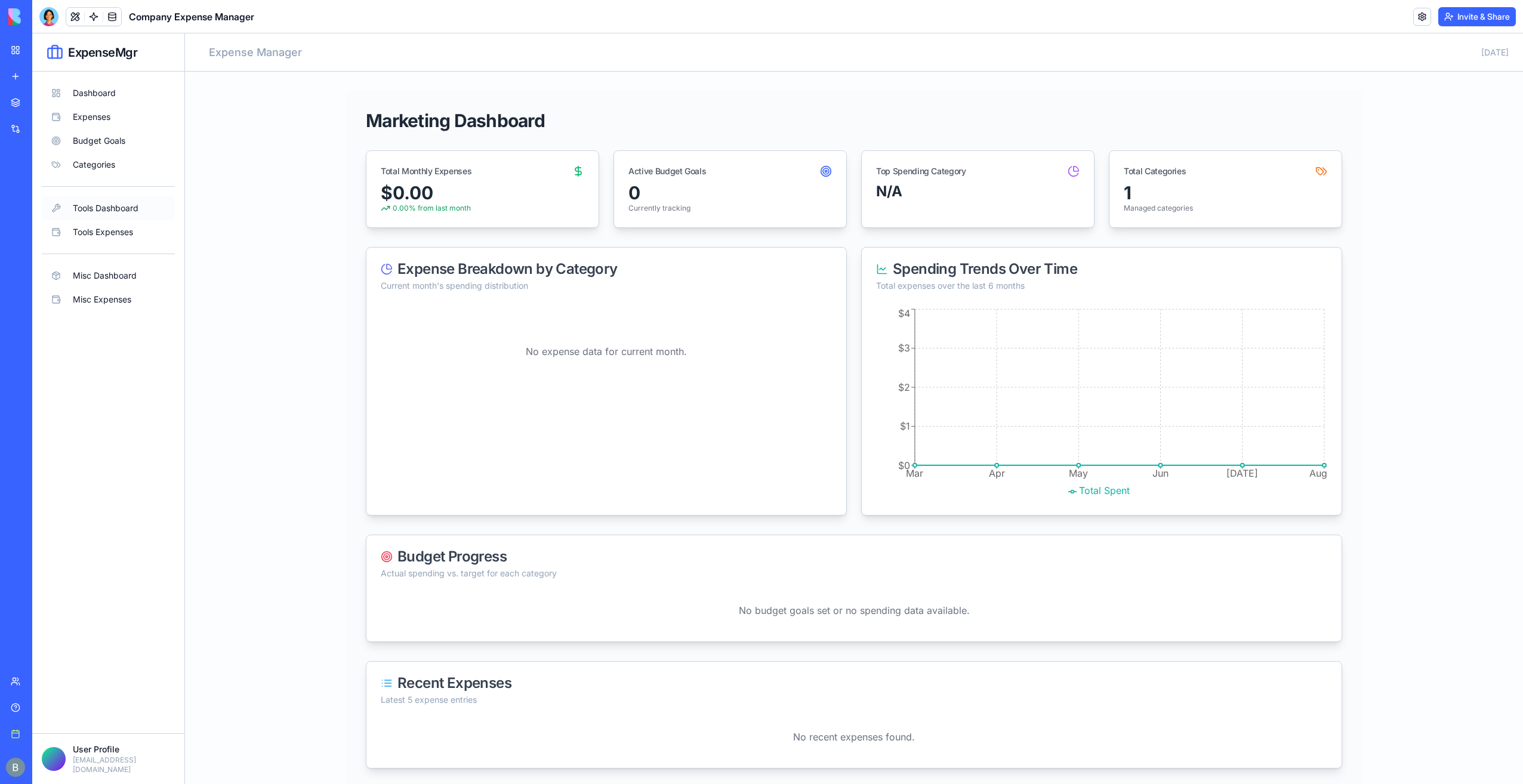
click at [141, 204] on button "Tools Dashboard" at bounding box center [108, 208] width 133 height 24
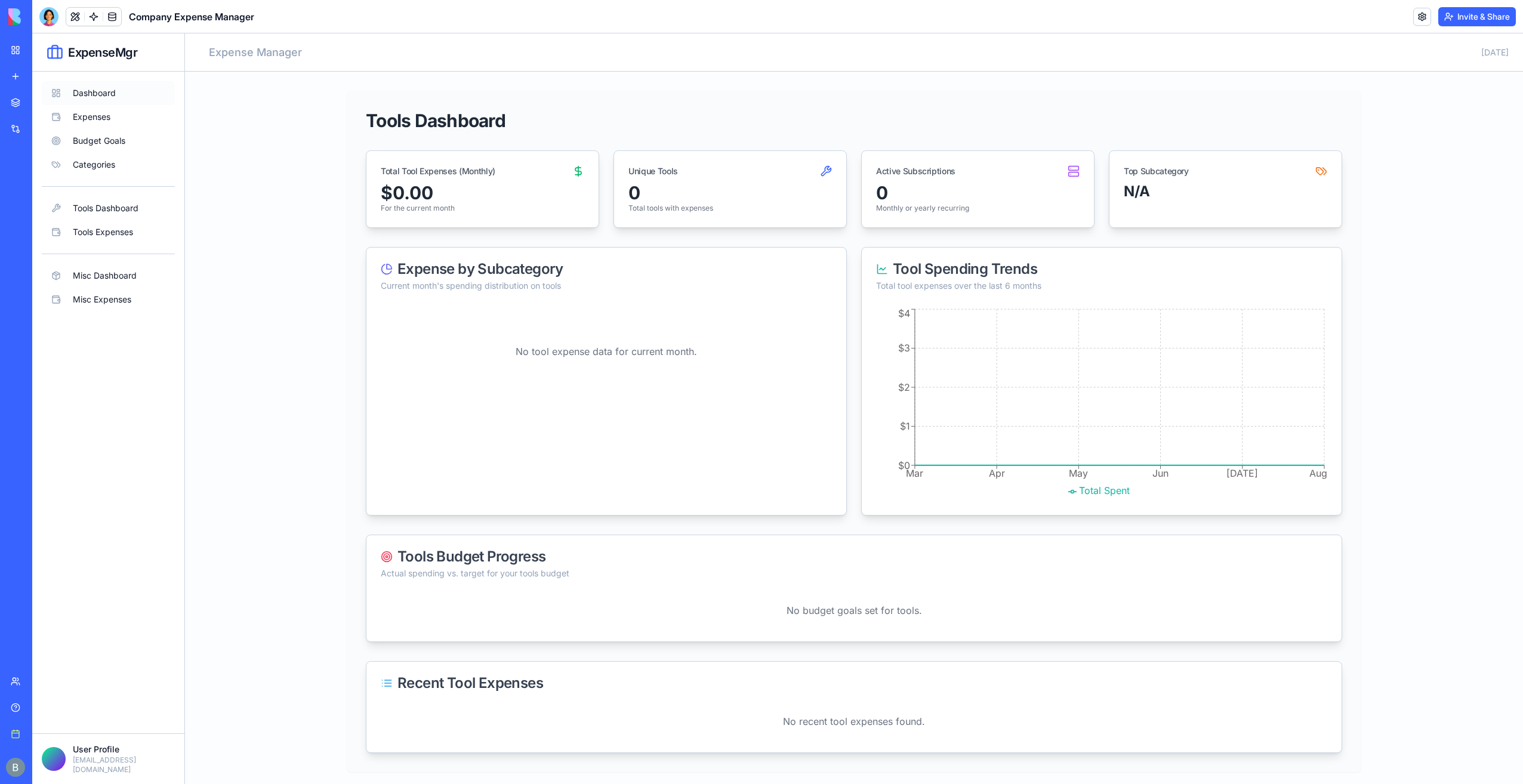
click at [118, 98] on button "Dashboard" at bounding box center [108, 93] width 133 height 24
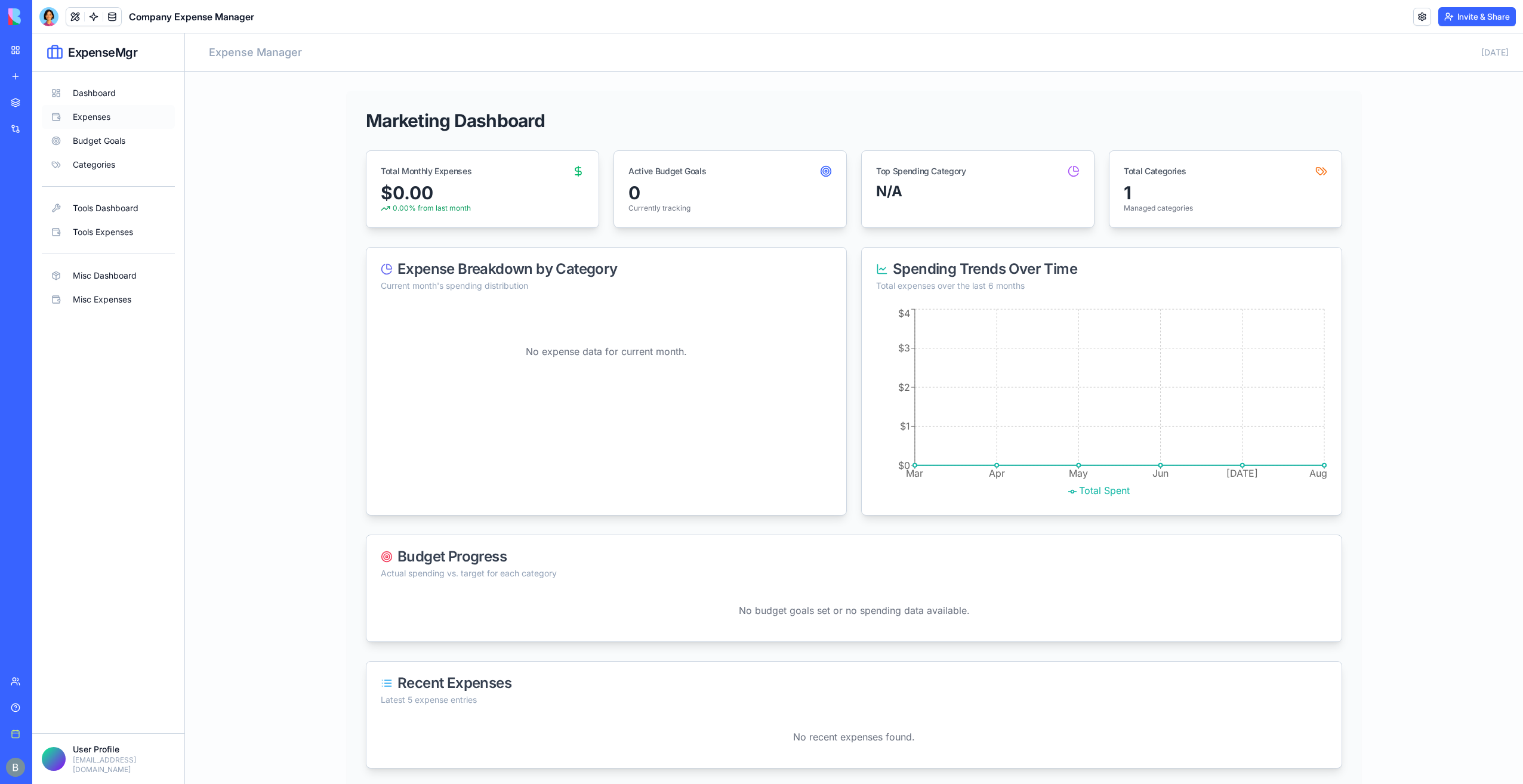
click at [126, 119] on button "Expenses" at bounding box center [108, 117] width 133 height 24
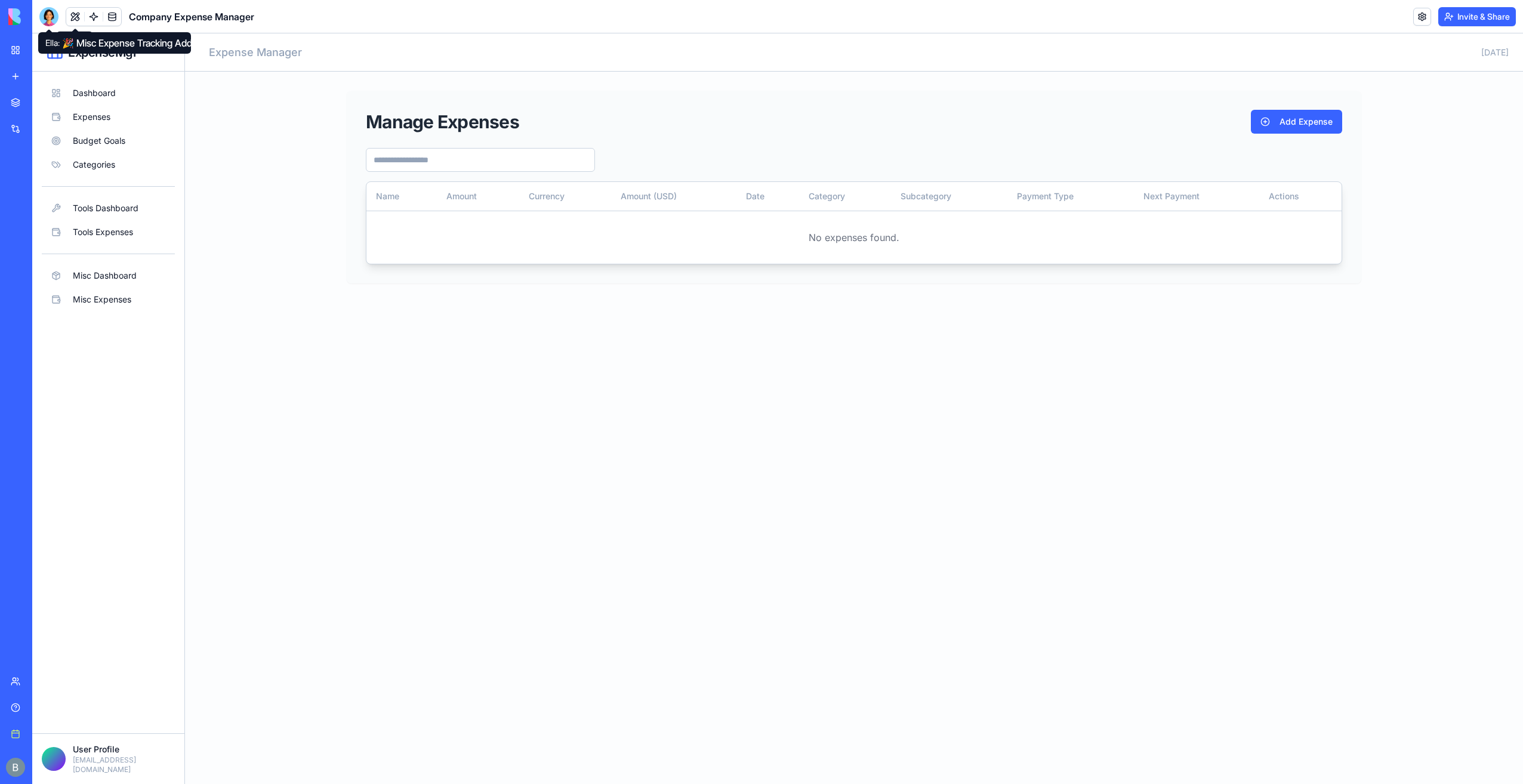
click at [54, 19] on div at bounding box center [48, 16] width 19 height 19
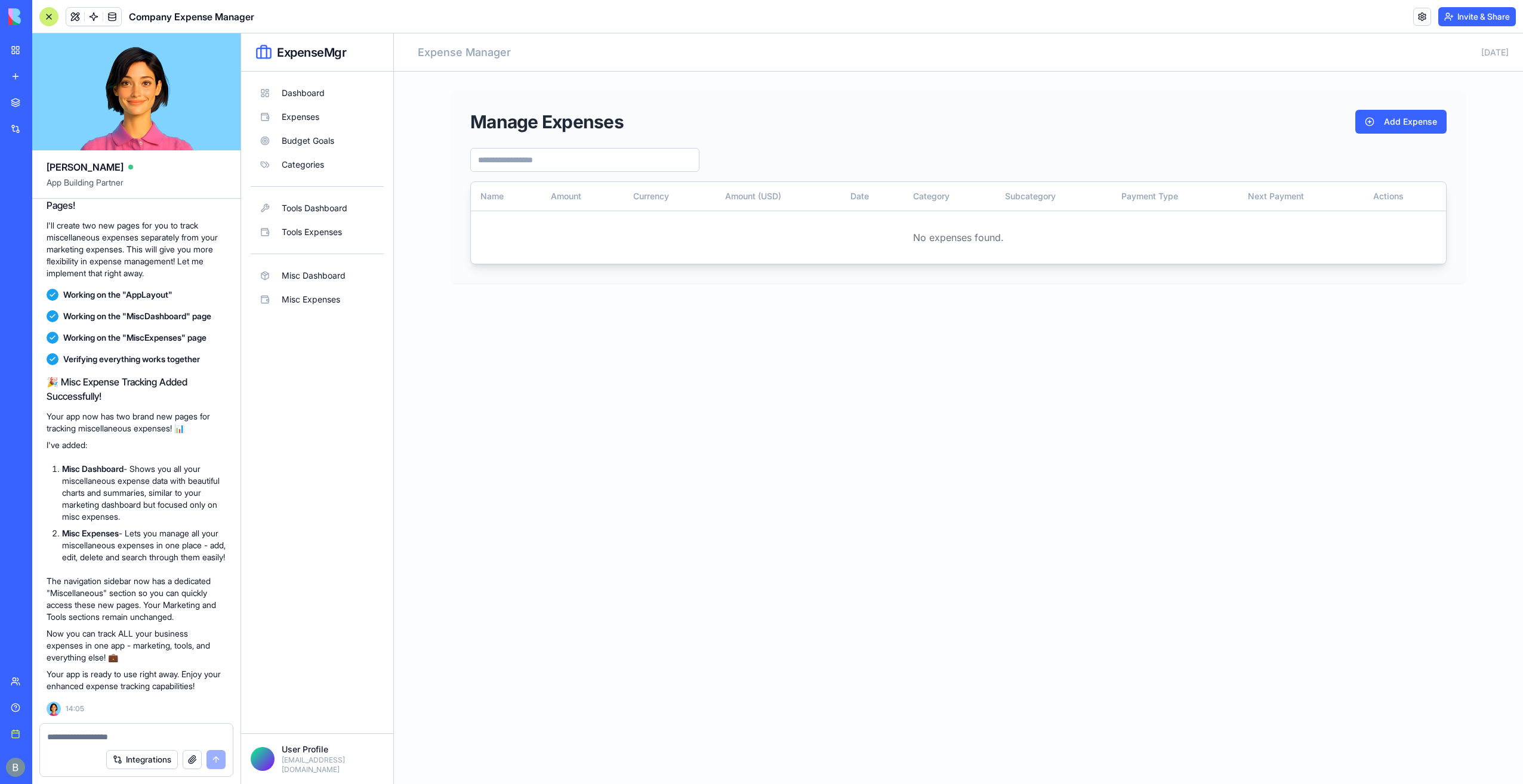
drag, startPoint x: 79, startPoint y: 739, endPoint x: 95, endPoint y: 721, distance: 24.1
click at [79, 739] on textarea at bounding box center [137, 737] width 179 height 12
drag, startPoint x: 367, startPoint y: 311, endPoint x: 369, endPoint y: 372, distance: 61.0
click at [369, 372] on div "Dashboard Expenses Budget Goals Categories Tools Dashboard Tools Expenses Misc …" at bounding box center [316, 403] width 133 height 643
click at [367, 389] on div "Dashboard Expenses Budget Goals Categories Tools Dashboard Tools Expenses Misc …" at bounding box center [316, 403] width 133 height 643
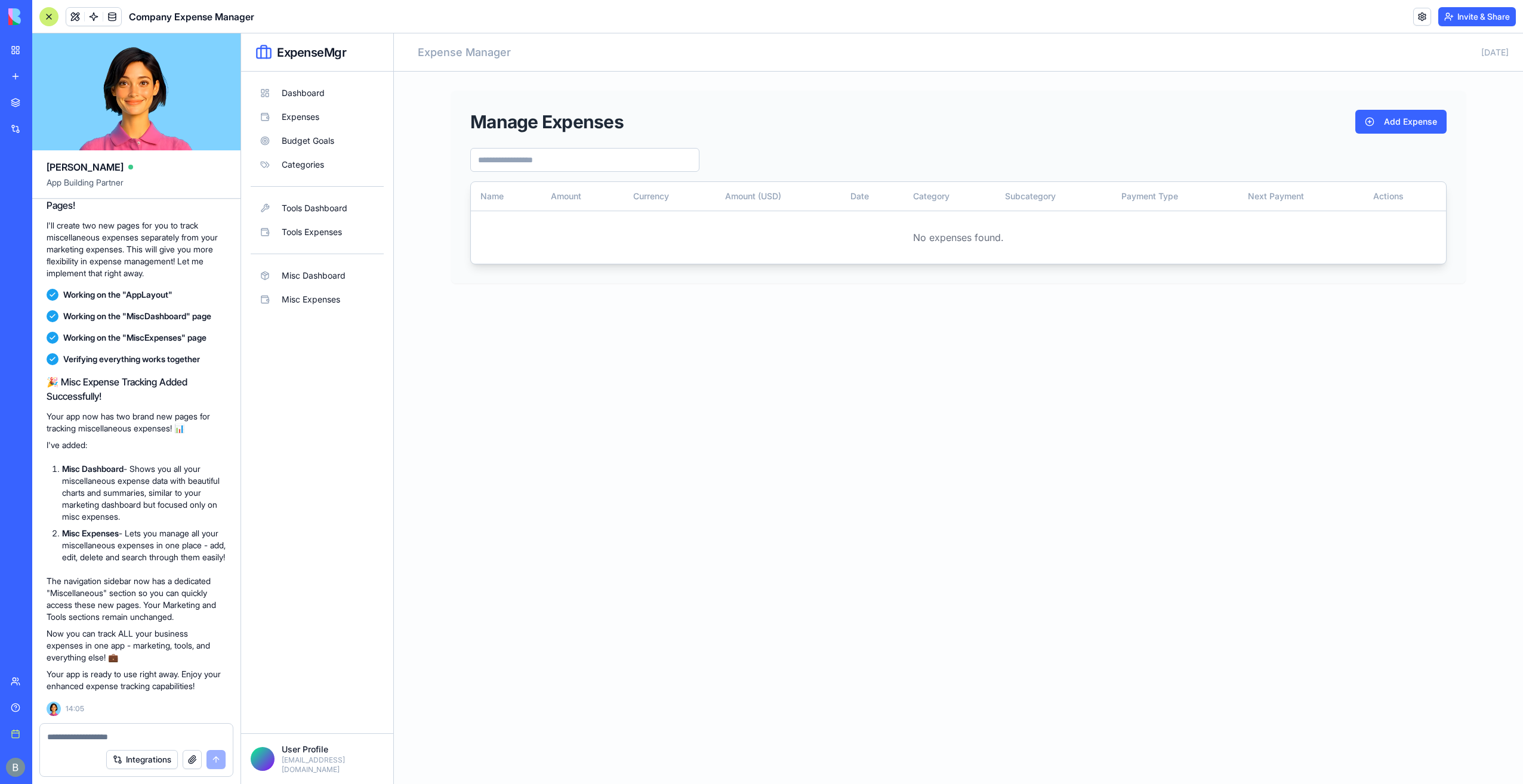
click at [59, 739] on textarea at bounding box center [137, 737] width 179 height 12
type textarea "**********"
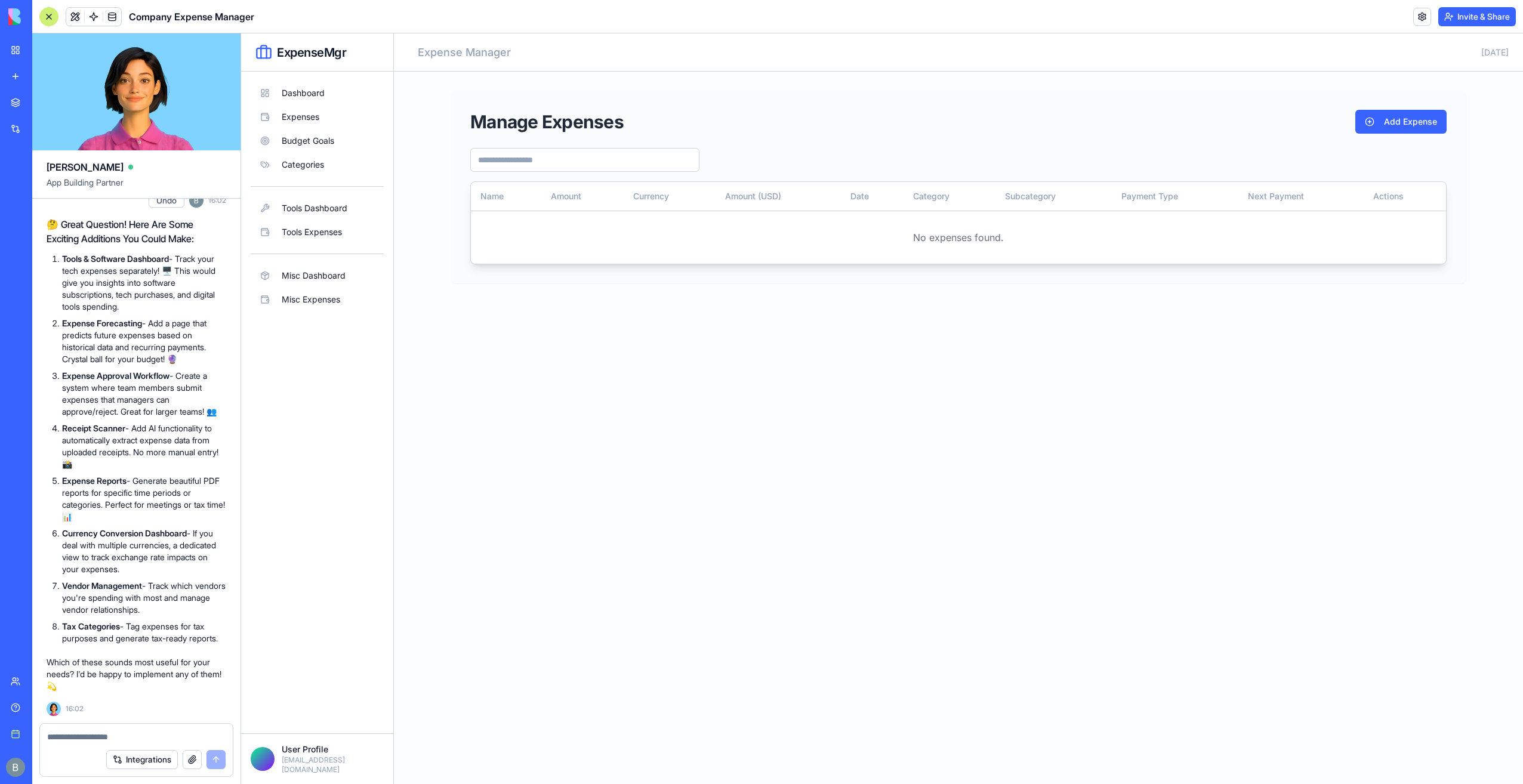
scroll to position [4093, 0]
drag, startPoint x: 145, startPoint y: 421, endPoint x: 57, endPoint y: 424, distance: 88.1
click at [62, 365] on li "Expense Forecasting - Add a page that predicts future expenses based on histori…" at bounding box center [143, 341] width 164 height 48
copy strong "Expense Forecasting"
click at [94, 736] on textarea at bounding box center [137, 737] width 179 height 12
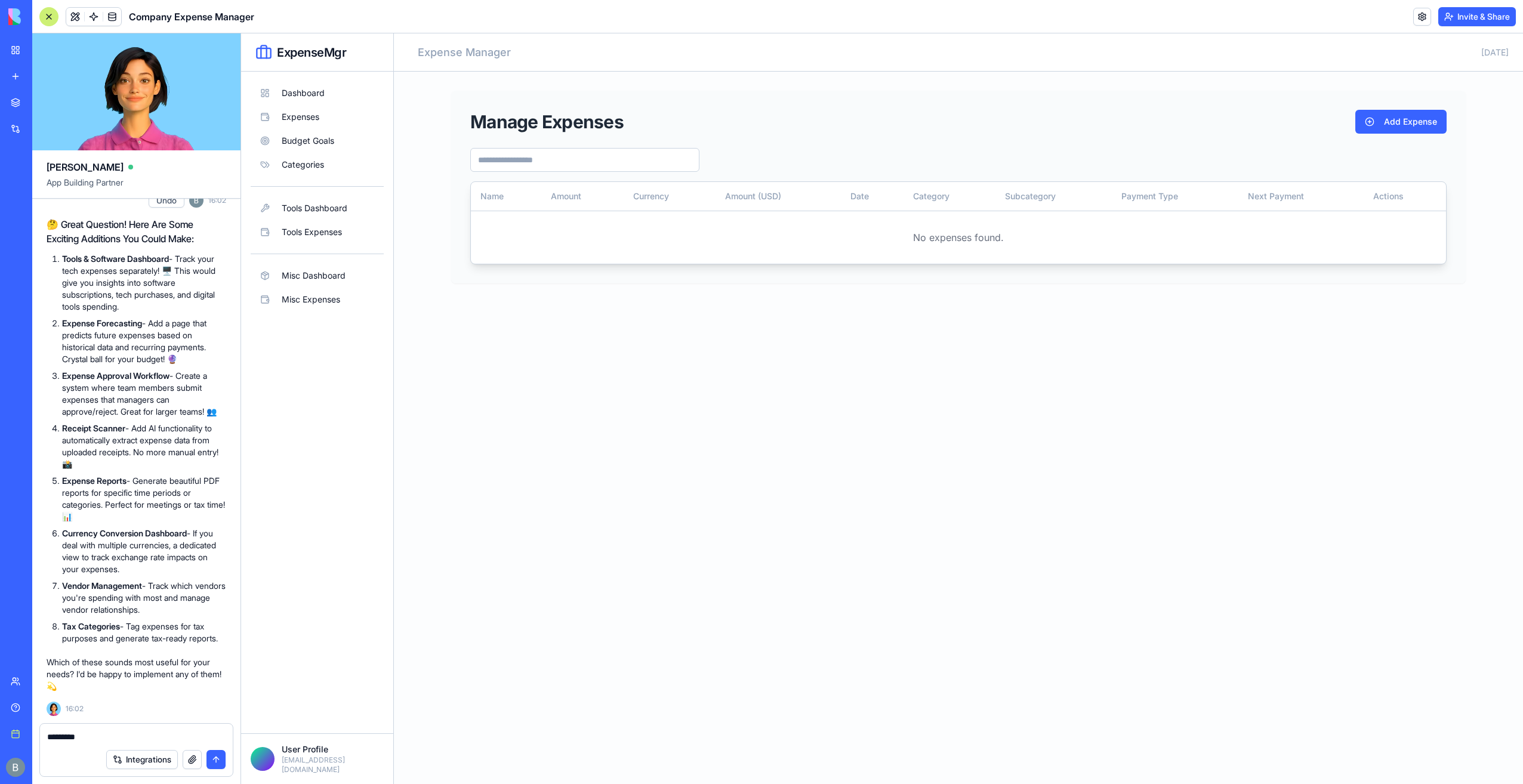
paste textarea "**********"
type textarea "**********"
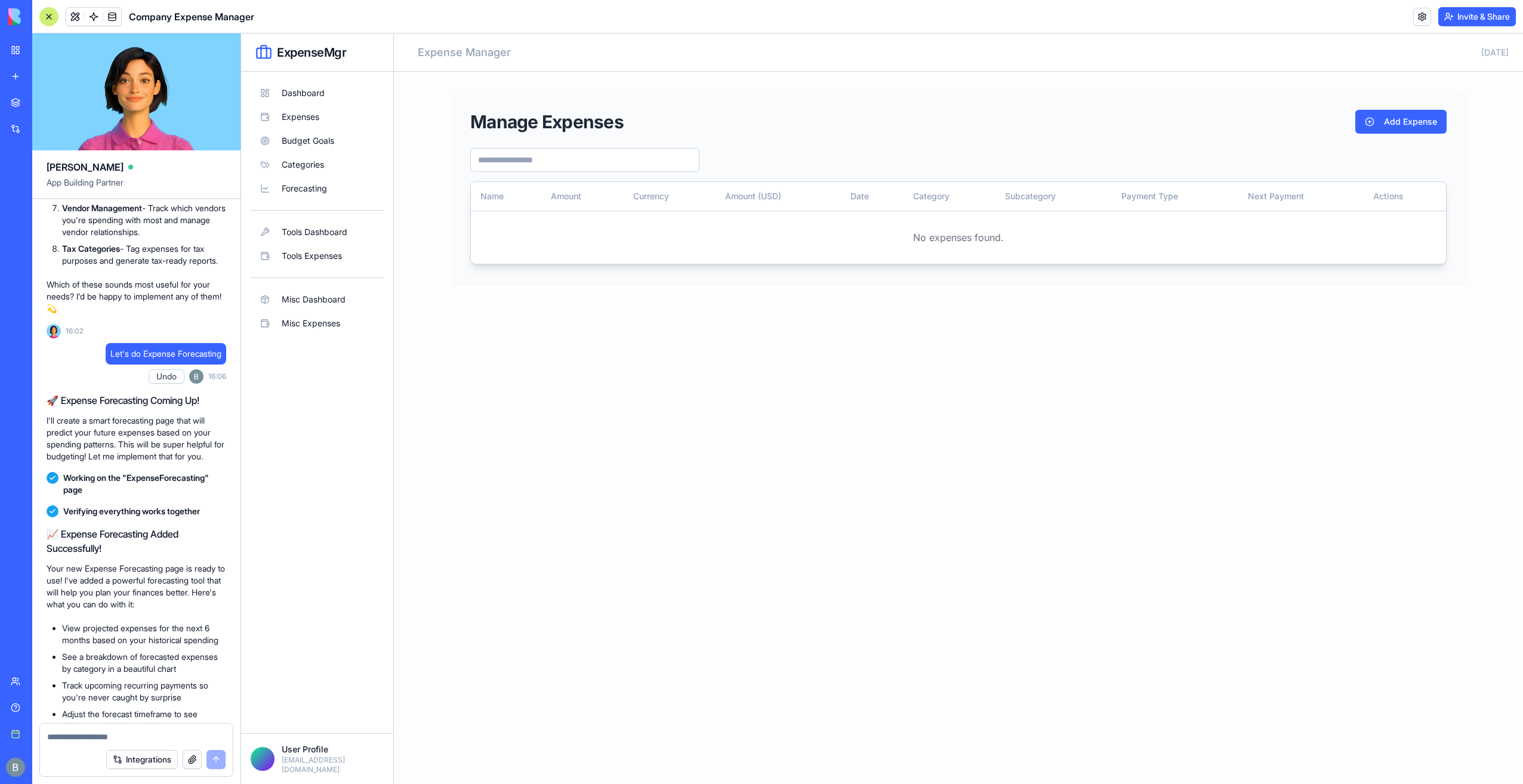
scroll to position [4364, 0]
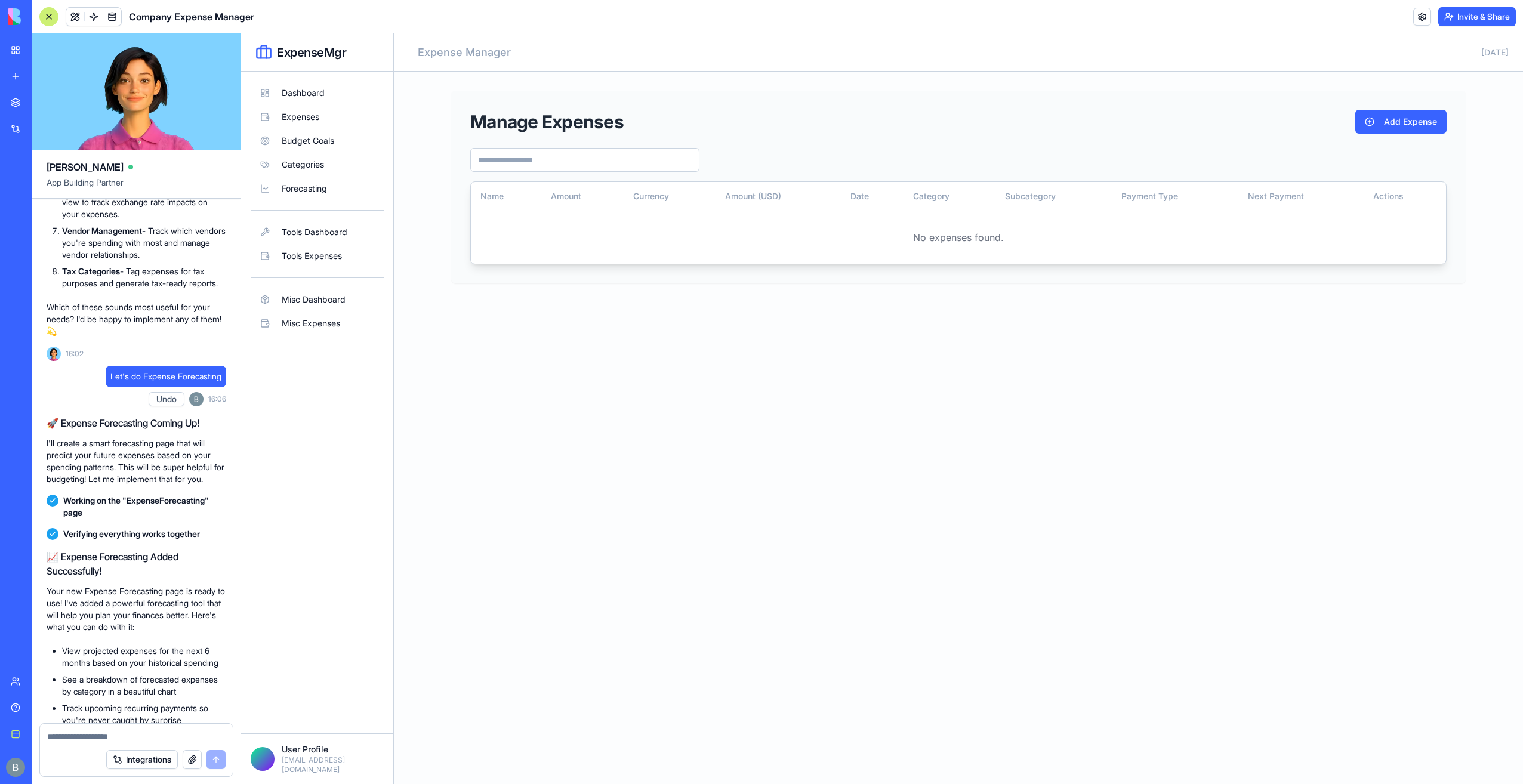
drag, startPoint x: 111, startPoint y: 360, endPoint x: 63, endPoint y: 317, distance: 64.4
click at [63, 290] on ol "Tools & Software Dashboard - Track your tech expenses separately! 🖥️ This would…" at bounding box center [136, 93] width 180 height 391
drag, startPoint x: 63, startPoint y: 317, endPoint x: 81, endPoint y: 317, distance: 18.0
click at [81, 131] on strong "Expense Reports" at bounding box center [94, 126] width 65 height 10
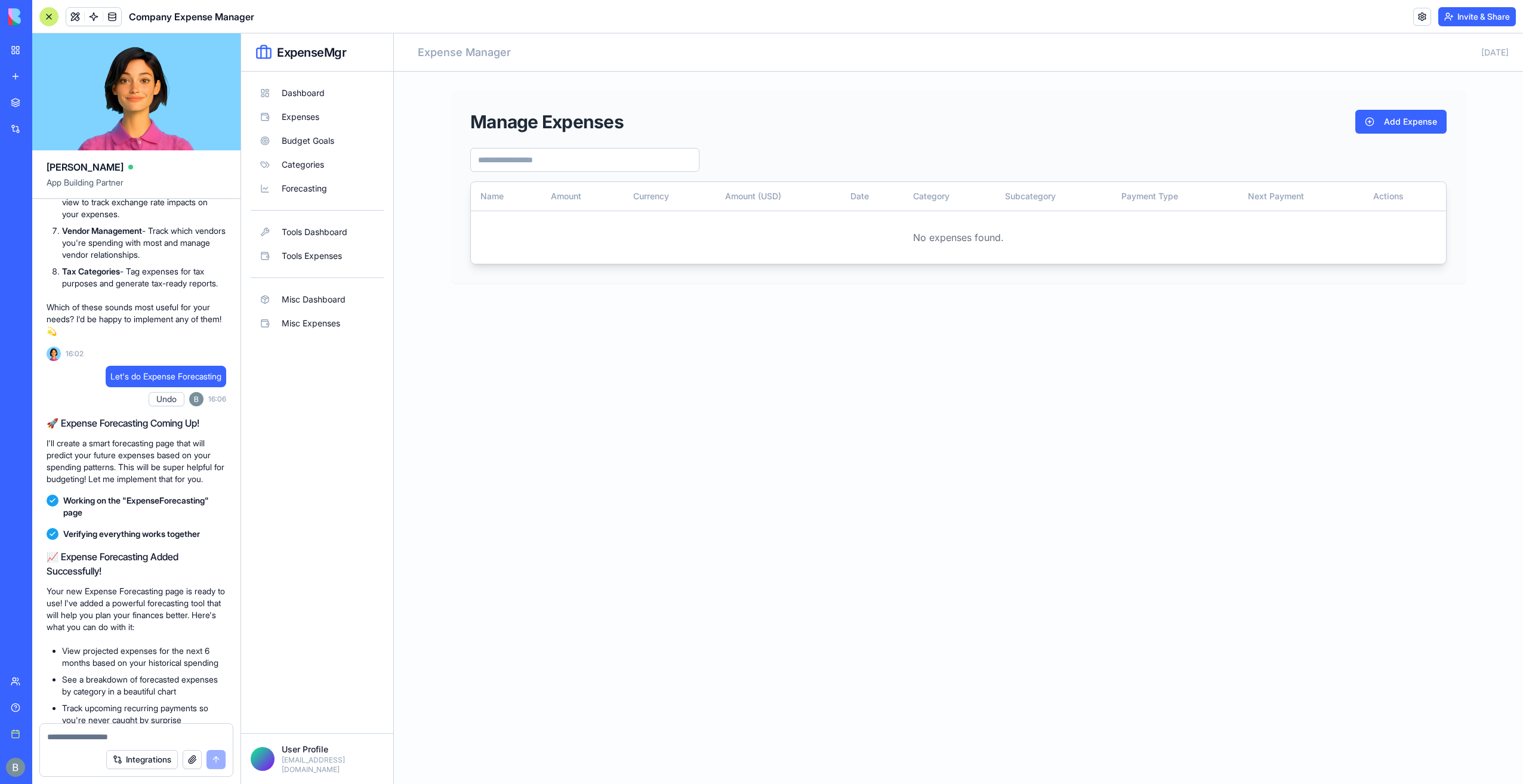
drag, startPoint x: 81, startPoint y: 317, endPoint x: 124, endPoint y: 327, distance: 44.1
click at [124, 168] on p "Expense Reports - Generate beautiful PDF reports for specific time periods or c…" at bounding box center [143, 143] width 164 height 48
click at [111, 115] on p "Receipt Scanner - Add AI functionality to automatically extract expense data fr…" at bounding box center [143, 91] width 164 height 48
drag, startPoint x: 130, startPoint y: 315, endPoint x: 63, endPoint y: 317, distance: 67.0
click at [63, 168] on p "Expense Reports - Generate beautiful PDF reports for specific time periods or c…" at bounding box center [143, 143] width 164 height 48
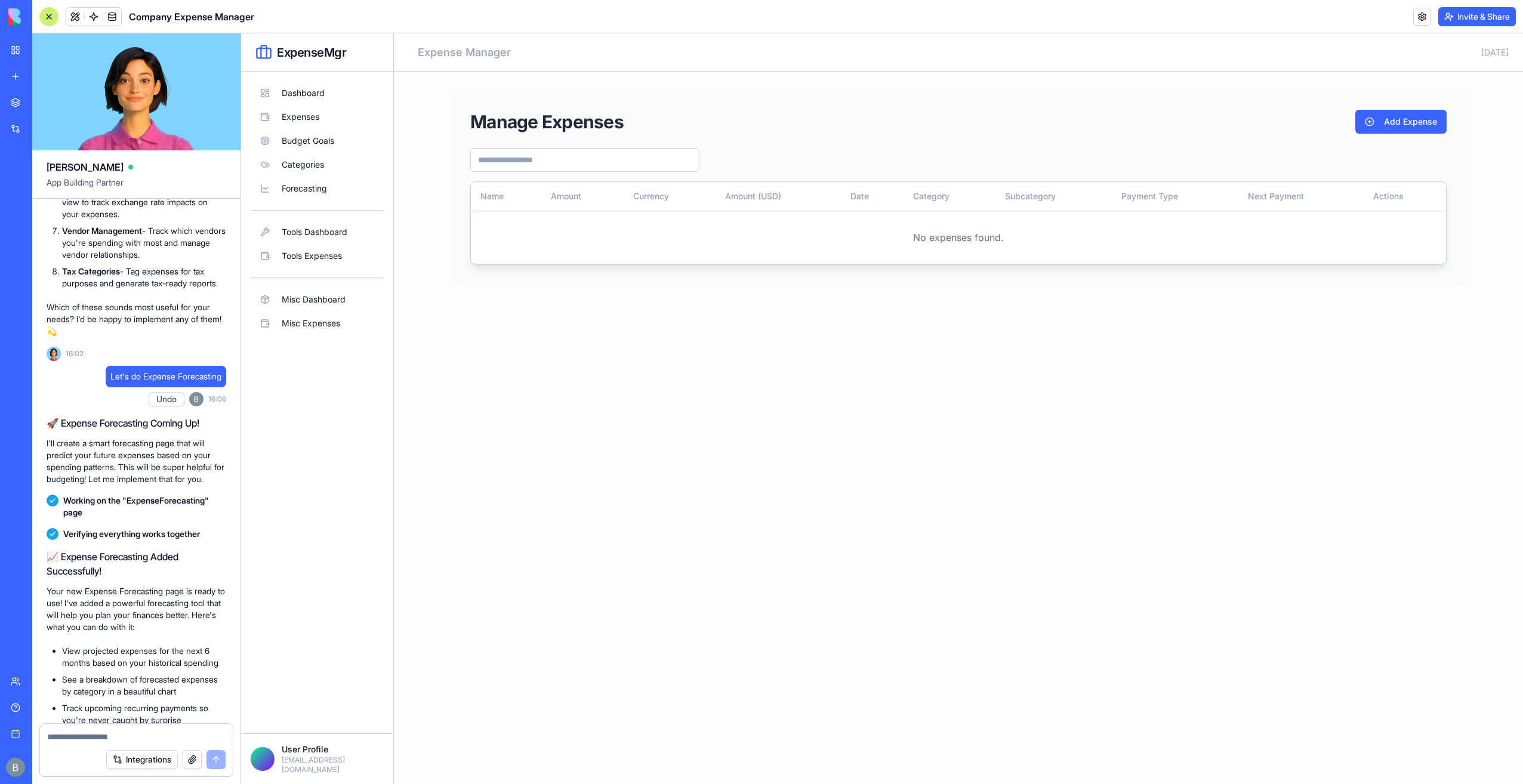
copy strong "Expense Reports"
click at [94, 736] on textarea at bounding box center [137, 737] width 179 height 12
type textarea "*"
paste textarea "**********"
type textarea "**********"
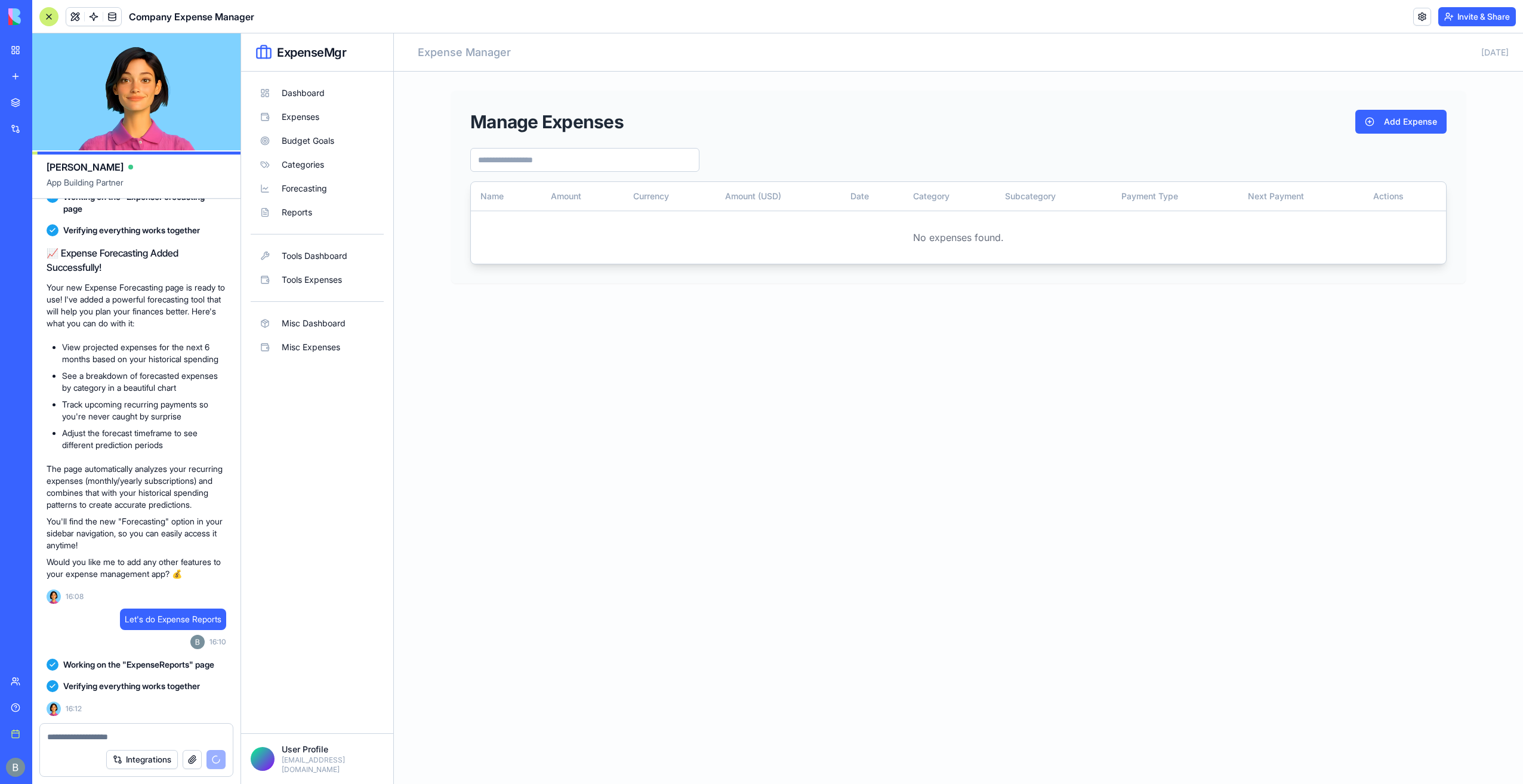
scroll to position [5245, 0]
